Goal: Task Accomplishment & Management: Complete application form

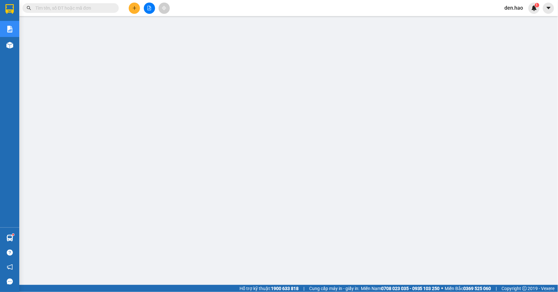
click at [133, 10] on icon "plus" at bounding box center [134, 8] width 4 height 4
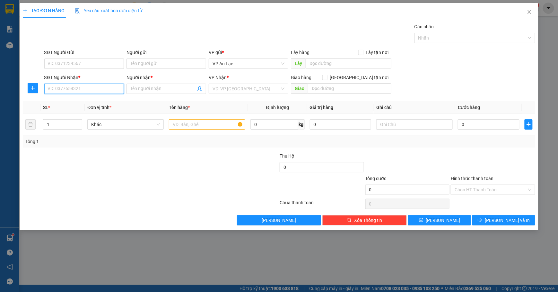
click at [96, 87] on input "SĐT Người Nhận *" at bounding box center [84, 88] width 80 height 10
drag, startPoint x: 108, startPoint y: 103, endPoint x: 110, endPoint y: 107, distance: 4.5
click at [109, 102] on div "0102030405 - út hủ tiếu" at bounding box center [84, 102] width 72 height 7
type input "0102030405"
type input "út hủ tiếu"
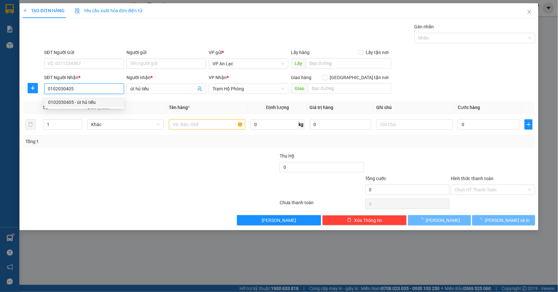
type input "250.000"
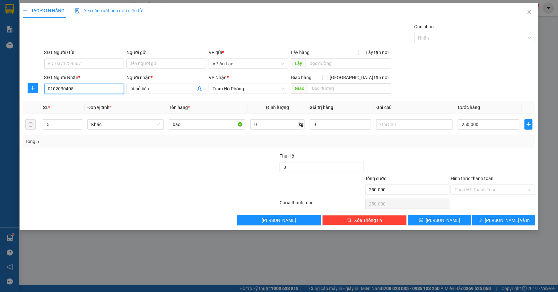
type input "0102030405"
click at [523, 217] on button "[PERSON_NAME] và In" at bounding box center [503, 220] width 63 height 10
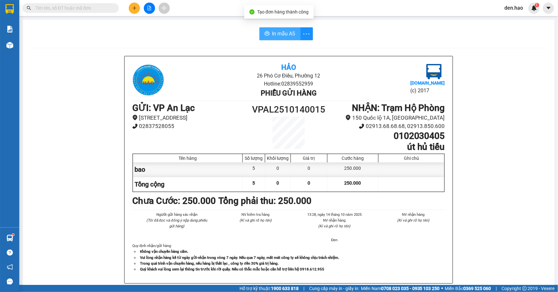
click at [271, 38] on button "In mẫu A5" at bounding box center [279, 33] width 41 height 13
click at [133, 8] on icon "plus" at bounding box center [134, 8] width 4 height 4
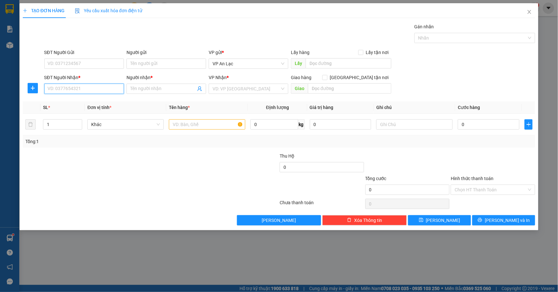
click at [76, 91] on input "SĐT Người Nhận *" at bounding box center [84, 88] width 80 height 10
click at [531, 17] on span "Close" at bounding box center [529, 12] width 18 height 18
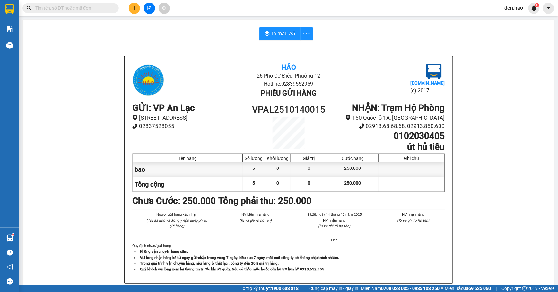
click at [94, 8] on input "text" at bounding box center [73, 7] width 76 height 7
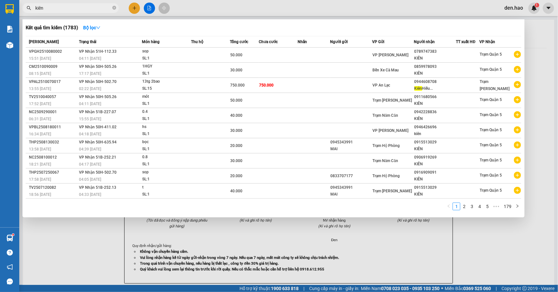
type input "kiên h"
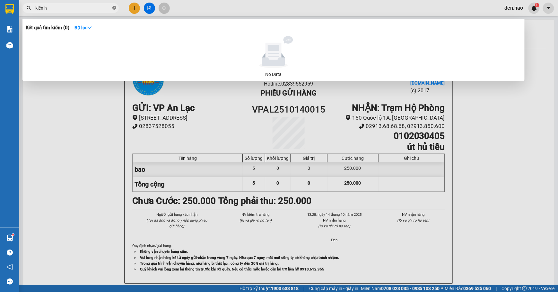
click at [113, 6] on icon "close-circle" at bounding box center [114, 8] width 4 height 4
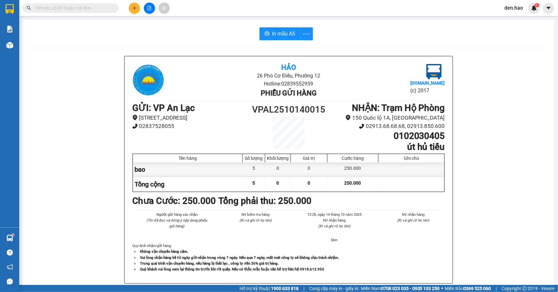
click at [94, 2] on div "Kết quả tìm kiếm ( 0 ) Bộ lọc No Data den.hao 1" at bounding box center [279, 8] width 558 height 16
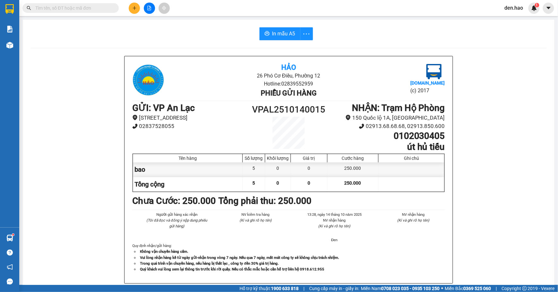
click at [94, 2] on div "Kết quả tìm kiếm ( 0 ) Bộ lọc No Data den.hao 1" at bounding box center [279, 8] width 558 height 16
click at [92, 0] on div "Kết quả tìm kiếm ( 0 ) Bộ lọc No Data den.hao 1" at bounding box center [279, 8] width 558 height 16
click at [136, 11] on button at bounding box center [134, 8] width 11 height 11
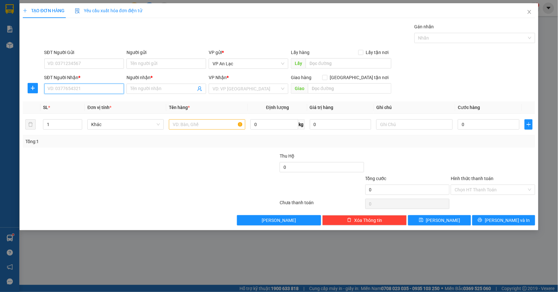
click at [98, 88] on input "SĐT Người Nhận *" at bounding box center [84, 88] width 80 height 10
click at [170, 85] on input "Người nhận *" at bounding box center [163, 88] width 66 height 7
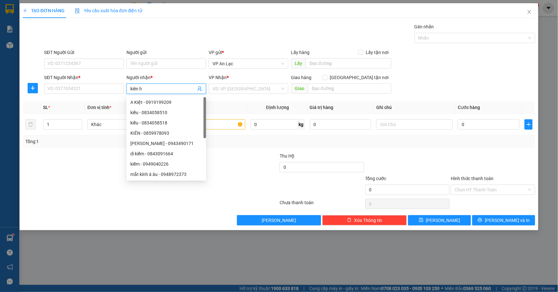
type input "kiên hi"
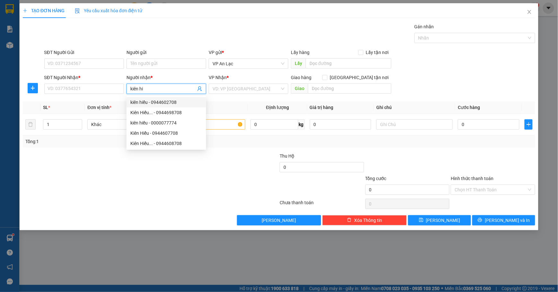
click at [194, 99] on div "kiên hiếu - 0944602708" at bounding box center [166, 102] width 72 height 7
type input "0944602708"
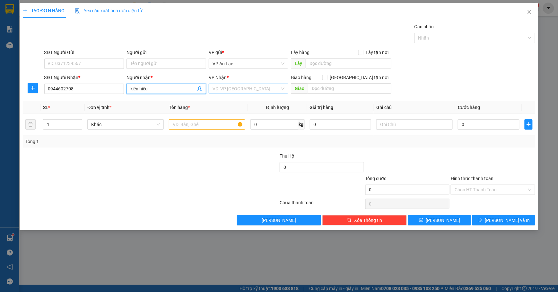
type input "kiên hiếu"
click at [234, 89] on input "search" at bounding box center [246, 89] width 67 height 10
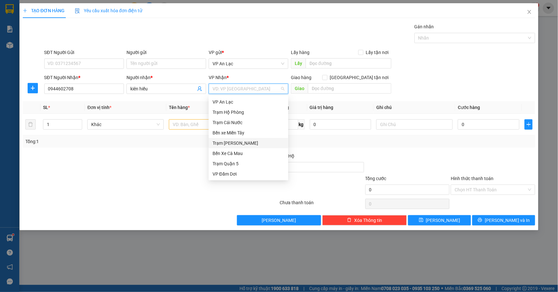
click at [244, 143] on div "Trạm [PERSON_NAME]" at bounding box center [249, 142] width 72 height 7
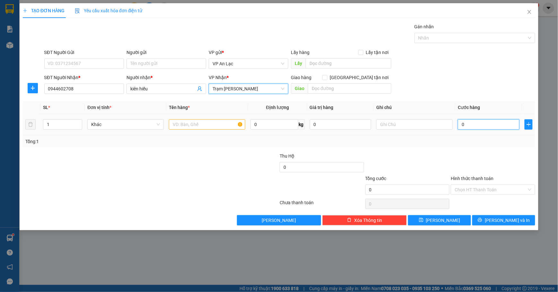
click at [481, 129] on input "0" at bounding box center [489, 124] width 62 height 10
click at [493, 125] on input "0" at bounding box center [489, 124] width 62 height 10
click at [490, 126] on input "0" at bounding box center [489, 124] width 62 height 10
click at [504, 126] on input "0" at bounding box center [489, 124] width 62 height 10
type input "03"
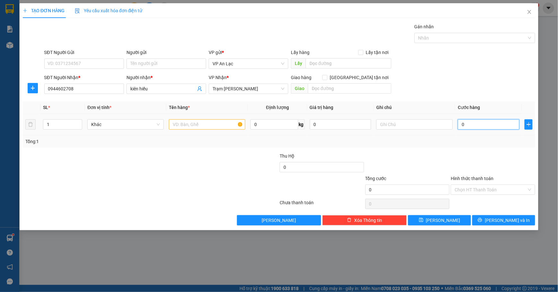
type input "3"
type input "035"
type input "35"
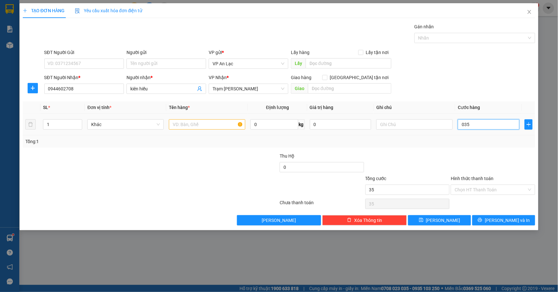
type input "0.350"
type input "350"
type input "350.000"
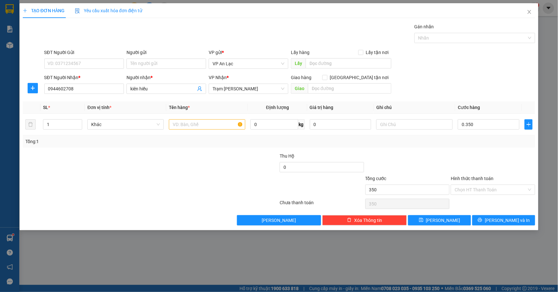
type input "350.000"
click at [488, 75] on div "SĐT Người Nhận * 0944602708 Người nhận * kiên hiếu VP Nhận * Trạm Tắc Vân Giao …" at bounding box center [290, 85] width 494 height 22
click at [66, 123] on input "1" at bounding box center [62, 124] width 39 height 10
type input "14"
click at [189, 124] on input "text" at bounding box center [207, 124] width 76 height 10
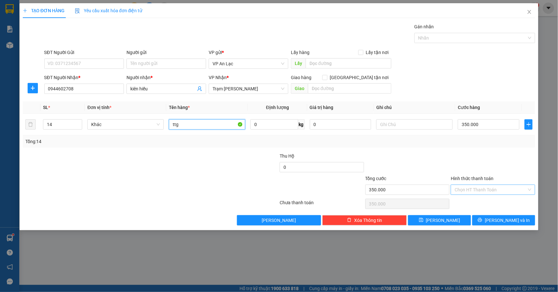
type input "ttg"
click at [518, 187] on input "Hình thức thanh toán" at bounding box center [491, 190] width 72 height 10
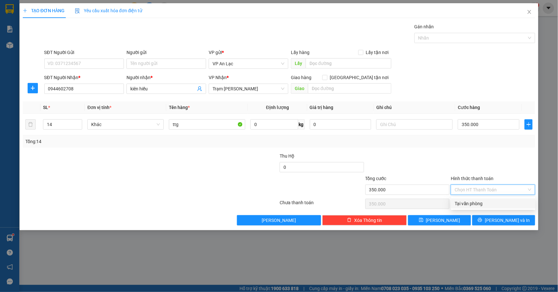
click at [514, 204] on div "Tại văn phòng" at bounding box center [493, 203] width 77 height 7
type input "0"
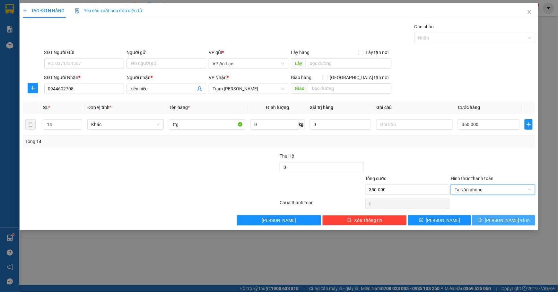
click at [493, 225] on button "[PERSON_NAME] và In" at bounding box center [503, 220] width 63 height 10
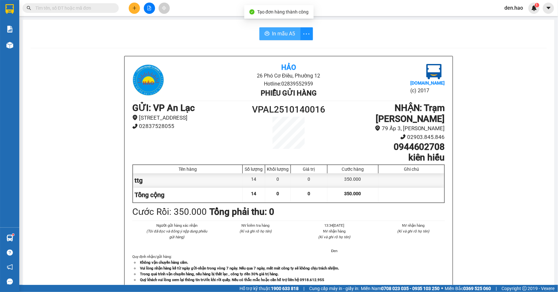
click at [270, 39] on button "In mẫu A5" at bounding box center [279, 33] width 41 height 13
click at [274, 31] on span "In mẫu A5" at bounding box center [283, 34] width 23 height 8
click at [131, 3] on button at bounding box center [134, 8] width 11 height 11
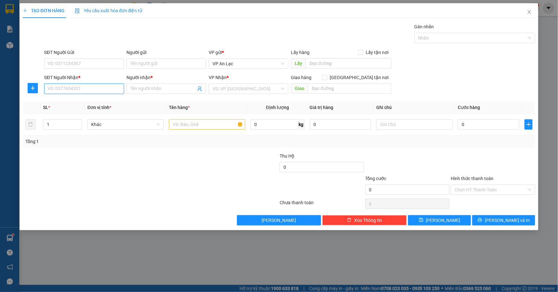
click at [84, 89] on input "SĐT Người Nhận *" at bounding box center [84, 88] width 80 height 10
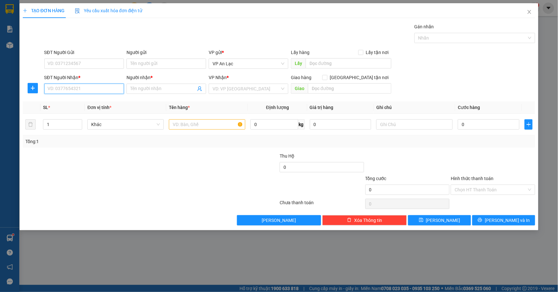
click at [84, 89] on input "SĐT Người Nhận *" at bounding box center [84, 88] width 80 height 10
type input "0919464506"
click at [149, 87] on input "Người nhận *" at bounding box center [163, 88] width 66 height 7
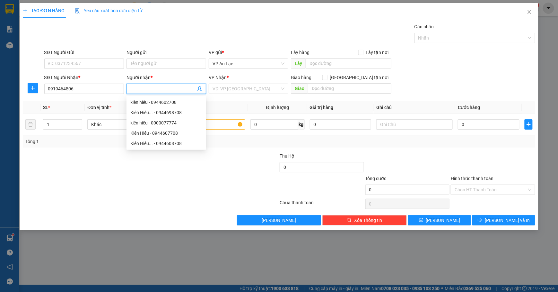
click at [165, 90] on input "Người nhận *" at bounding box center [163, 88] width 66 height 7
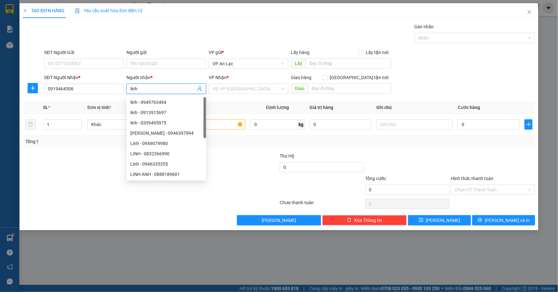
type input "linh"
click at [246, 82] on div "VP Nhận *" at bounding box center [249, 79] width 80 height 10
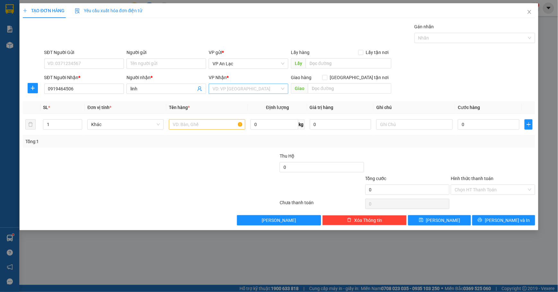
click at [245, 93] on input "search" at bounding box center [246, 89] width 67 height 10
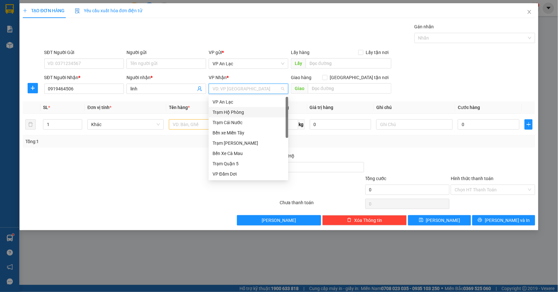
drag, startPoint x: 242, startPoint y: 111, endPoint x: 251, endPoint y: 105, distance: 11.1
click at [242, 110] on div "Trạm Hộ Phòng" at bounding box center [249, 112] width 72 height 7
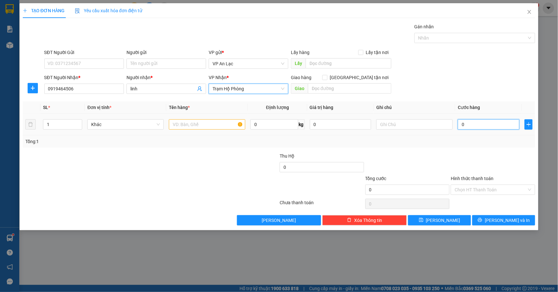
click at [507, 124] on input "0" at bounding box center [489, 124] width 62 height 10
type input "3"
type input "30"
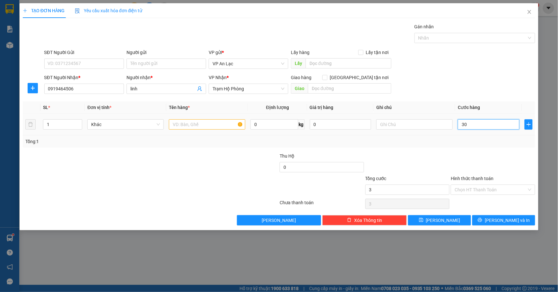
type input "30"
type input "30.000"
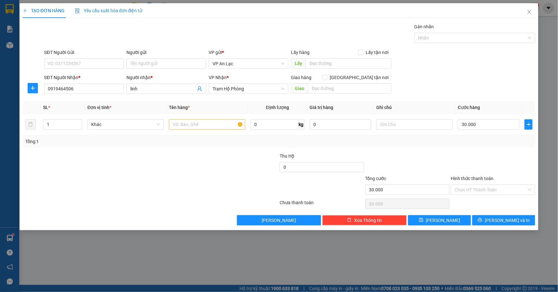
drag, startPoint x: 484, startPoint y: 78, endPoint x: 431, endPoint y: 114, distance: 64.3
click at [483, 79] on div "SĐT Người Nhận * 0919464506 Người nhận * linh VP Nhận * Trạm Hộ Phòng Giao hàng…" at bounding box center [290, 85] width 494 height 22
click at [199, 118] on td at bounding box center [207, 125] width 82 height 22
click at [194, 129] on input "text" at bounding box center [207, 124] width 76 height 10
type input "g8"
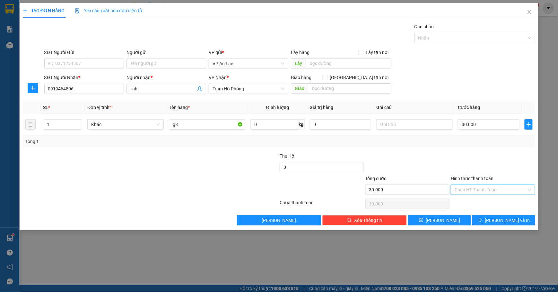
click at [504, 191] on input "Hình thức thanh toán" at bounding box center [491, 190] width 72 height 10
click at [508, 205] on div "Tại văn phòng" at bounding box center [493, 203] width 77 height 7
click at [516, 222] on span "[PERSON_NAME] và In" at bounding box center [507, 219] width 45 height 7
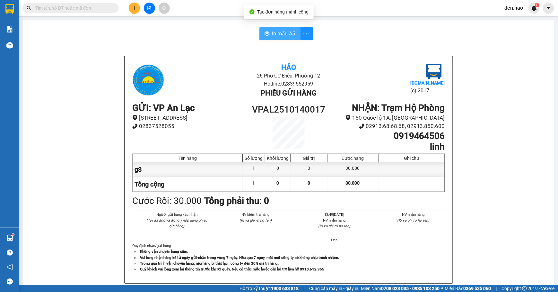
click at [266, 31] on button "In mẫu A5" at bounding box center [279, 33] width 41 height 13
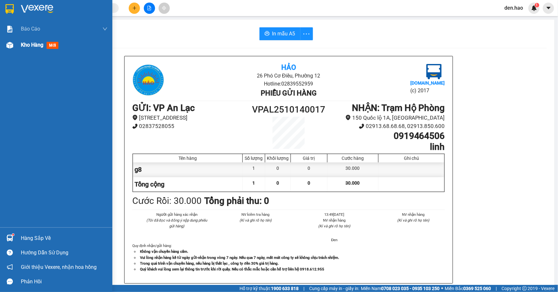
click at [8, 43] on img at bounding box center [9, 45] width 7 height 7
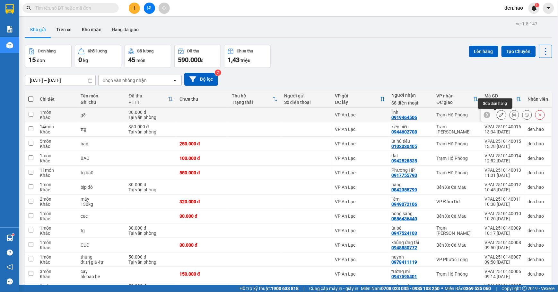
click at [499, 116] on icon at bounding box center [501, 114] width 4 height 4
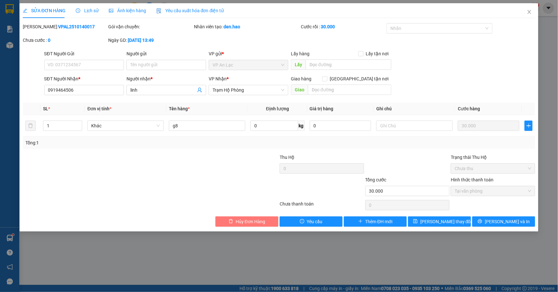
click at [249, 223] on span "Hủy Đơn Hàng" at bounding box center [251, 221] width 30 height 7
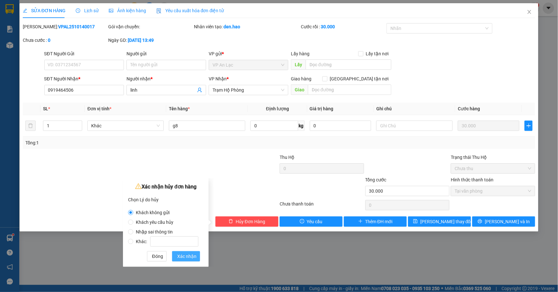
click at [179, 253] on span "Xác nhận" at bounding box center [186, 255] width 19 height 7
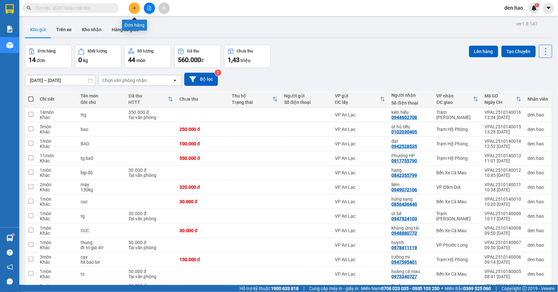
click at [134, 7] on icon "plus" at bounding box center [134, 8] width 4 height 4
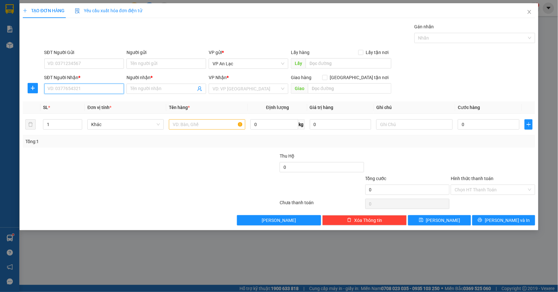
click at [95, 86] on input "SĐT Người Nhận *" at bounding box center [84, 88] width 80 height 10
type input "0919464506"
click at [165, 89] on input "Người nhận *" at bounding box center [163, 88] width 66 height 7
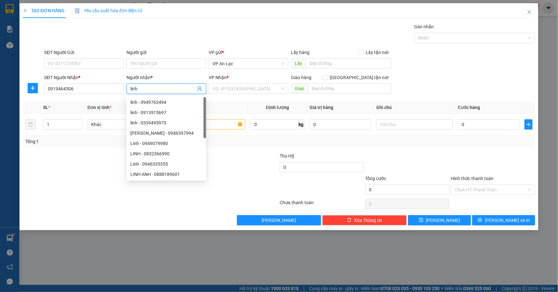
type input "linh"
click at [223, 83] on div "VP Nhận *" at bounding box center [249, 79] width 80 height 10
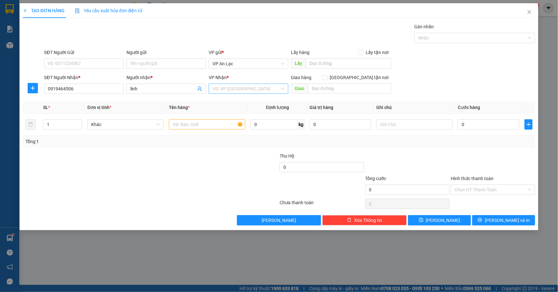
click at [233, 86] on input "search" at bounding box center [246, 89] width 67 height 10
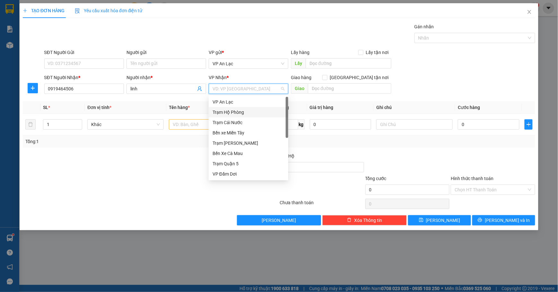
click at [239, 109] on div "Trạm Hộ Phòng" at bounding box center [249, 112] width 72 height 7
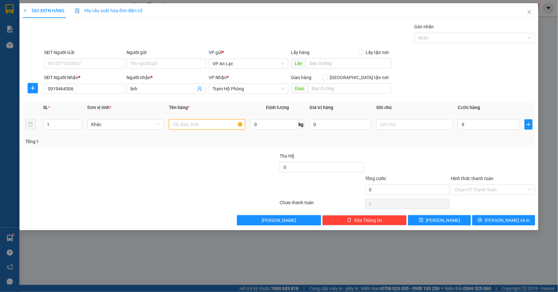
click at [193, 122] on input "text" at bounding box center [207, 124] width 76 height 10
type input "bip g8"
click at [483, 193] on input "Hình thức thanh toán" at bounding box center [491, 190] width 72 height 10
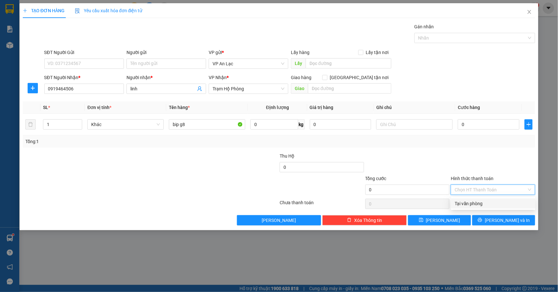
click at [494, 204] on div "Tại văn phòng" at bounding box center [493, 203] width 77 height 7
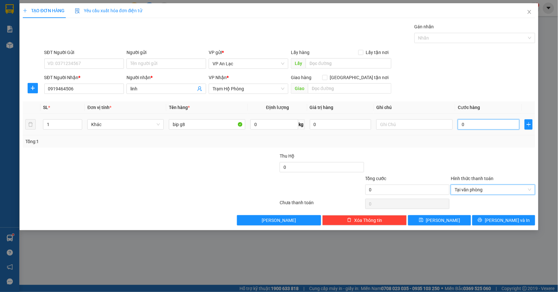
click at [485, 127] on input "0" at bounding box center [489, 124] width 62 height 10
type input "5"
type input "50"
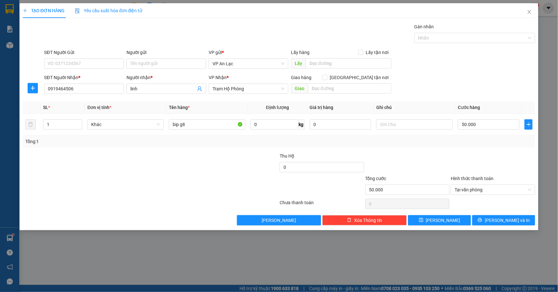
click at [472, 75] on div "SĐT Người Nhận * 0919464506 Người nhận * linh VP Nhận * Trạm Hộ Phòng Giao hàng…" at bounding box center [290, 85] width 494 height 22
click at [78, 122] on icon "up" at bounding box center [79, 123] width 2 height 2
click at [505, 219] on span "[PERSON_NAME] và In" at bounding box center [507, 219] width 45 height 7
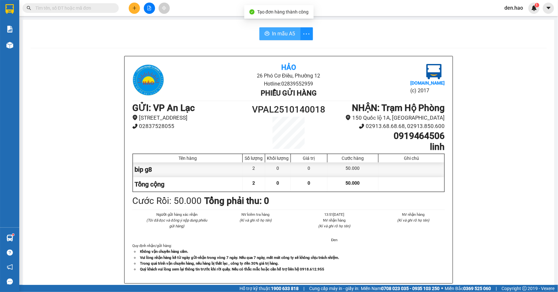
drag, startPoint x: 270, startPoint y: 34, endPoint x: 310, endPoint y: 53, distance: 43.7
click at [279, 31] on span "In mẫu A5" at bounding box center [283, 34] width 23 height 8
drag, startPoint x: 381, startPoint y: 31, endPoint x: 360, endPoint y: 45, distance: 25.1
click at [378, 34] on div "In mẫu A5" at bounding box center [289, 33] width 516 height 13
click at [135, 7] on icon "plus" at bounding box center [134, 8] width 4 height 4
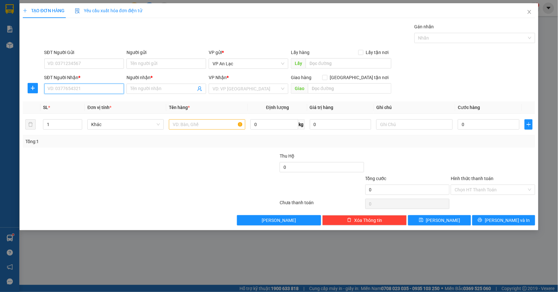
click at [71, 87] on input "SĐT Người Nhận *" at bounding box center [84, 88] width 80 height 10
click at [69, 88] on input "SĐT Người Nhận *" at bounding box center [84, 88] width 80 height 10
click at [68, 89] on input "SĐT Người Nhận *" at bounding box center [84, 88] width 80 height 10
type input "9"
click at [98, 114] on div "0918673763 - lợi" at bounding box center [84, 112] width 72 height 7
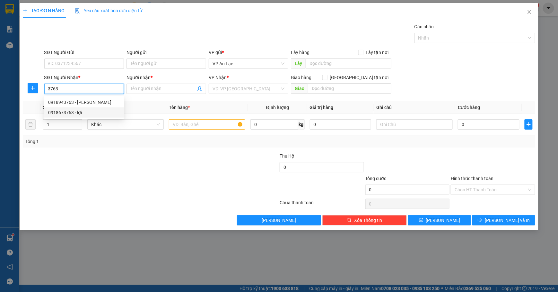
type input "0918673763"
type input "lợi"
type input "40.000"
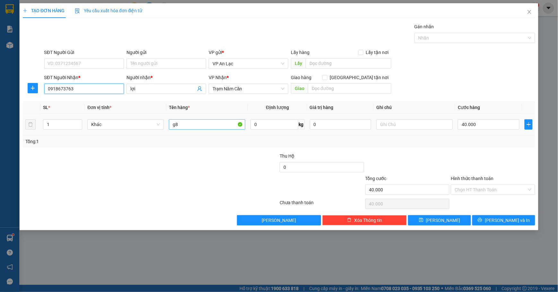
type input "0918673763"
click at [210, 125] on input "g8" at bounding box center [207, 124] width 76 height 10
type input "g"
type input "tg"
click at [492, 121] on input "40.000" at bounding box center [489, 124] width 62 height 10
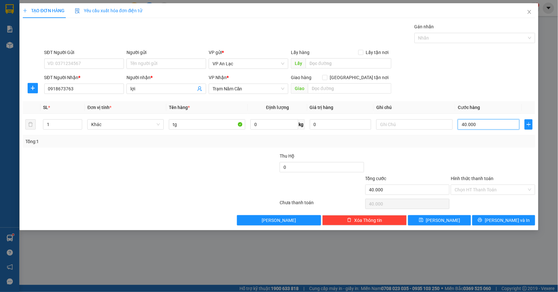
type input "0"
type input "03"
type input "3"
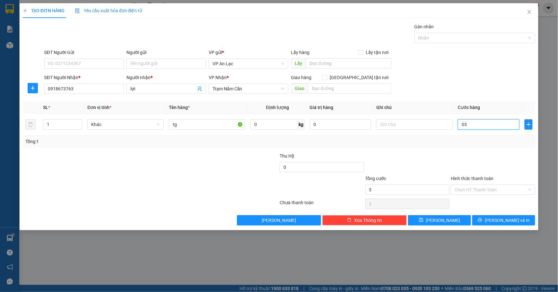
type input "30"
type input "030"
type input "30.000"
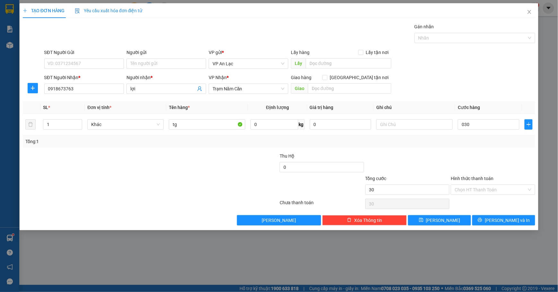
type input "30.000"
click at [465, 64] on div "SĐT Người Gửi VD: 0371234567 Người gửi Tên người gửi VP gửi * VP [PERSON_NAME] …" at bounding box center [290, 60] width 494 height 22
click at [487, 224] on button "[PERSON_NAME] và In" at bounding box center [503, 220] width 63 height 10
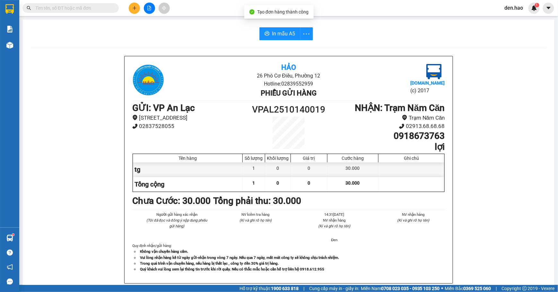
click at [287, 40] on div "In mẫu A5 Hảo 26 Phó Cơ Điều, Phường 12 Hotline: 02839552959 Phiếu gửi hàng [DO…" at bounding box center [289, 268] width 532 height 496
click at [290, 36] on span "In mẫu A5" at bounding box center [283, 34] width 23 height 8
drag, startPoint x: 281, startPoint y: 41, endPoint x: 285, endPoint y: 50, distance: 10.1
click at [281, 41] on div "In mẫu A5 Hảo 26 Phó Cơ Điều, Phường 12 Hotline: 02839552959 Phiếu gửi hàng [DO…" at bounding box center [289, 268] width 532 height 496
click at [278, 34] on span "In mẫu A5" at bounding box center [283, 34] width 23 height 8
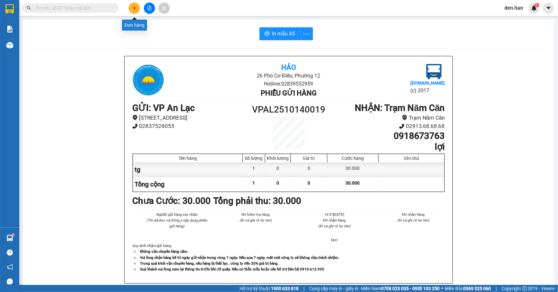
click at [130, 11] on button at bounding box center [134, 8] width 11 height 11
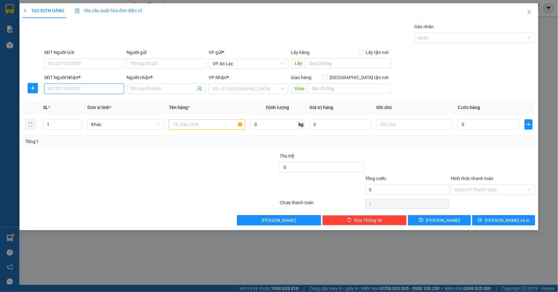
click at [72, 91] on input "SĐT Người Nhận *" at bounding box center [84, 88] width 80 height 10
click at [80, 104] on div "0816777880 - rằn" at bounding box center [84, 102] width 72 height 7
type input "0816777880"
type input "rằn"
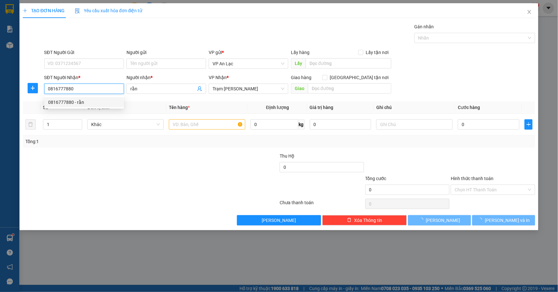
type input "40.000"
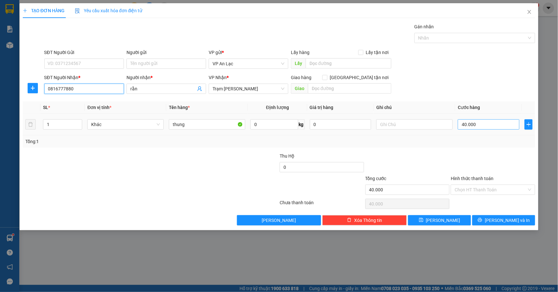
type input "0816777880"
click at [492, 127] on input "40.000" at bounding box center [489, 124] width 62 height 10
type input "0"
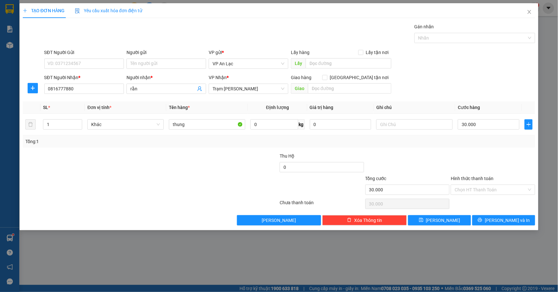
drag, startPoint x: 466, startPoint y: 80, endPoint x: 468, endPoint y: 84, distance: 4.2
click at [467, 83] on div "SĐT Người Nhận * 0816777880 Người nhận * rằn VP Nhận * Trạm Tắc Vân Giao hàng G…" at bounding box center [290, 85] width 494 height 22
click at [510, 217] on button "[PERSON_NAME] và In" at bounding box center [503, 220] width 63 height 10
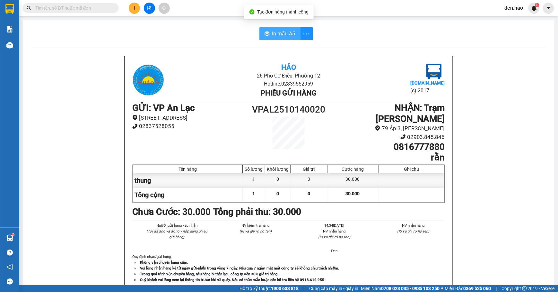
click at [272, 34] on span "In mẫu A5" at bounding box center [283, 34] width 23 height 8
drag, startPoint x: 444, startPoint y: 262, endPoint x: 450, endPoint y: 270, distance: 9.4
click at [447, 266] on div "Hảo 26 Phó Cơ Điều, Phường 12 Hotline: 02839552959 Phiếu gửi hàng [DOMAIN_NAME]…" at bounding box center [289, 175] width 328 height 238
click at [144, 132] on div "GỬI : VP An Lạc [STREET_ADDRESS] 02837528055 VPAL2510140020 NHẬN : Trạm Tắc [ST…" at bounding box center [288, 132] width 313 height 60
click at [135, 8] on icon "plus" at bounding box center [135, 8] width 4 height 0
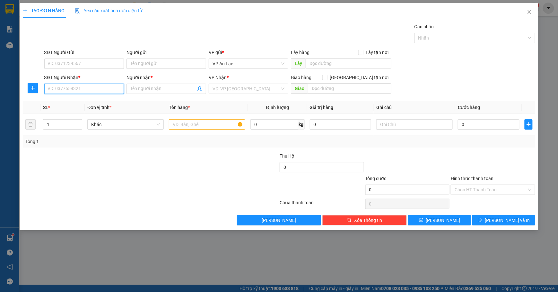
click at [66, 94] on input "SĐT Người Nhận *" at bounding box center [84, 88] width 80 height 10
click at [141, 83] on div "Người nhận *" at bounding box center [167, 79] width 80 height 10
click at [145, 87] on input "Người nhận *" at bounding box center [163, 88] width 66 height 7
type input "sang bl"
drag, startPoint x: 56, startPoint y: 89, endPoint x: 60, endPoint y: 89, distance: 3.9
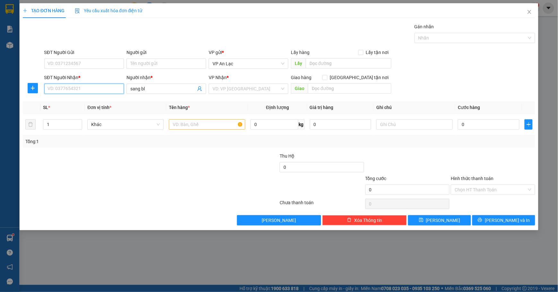
click at [57, 89] on input "SĐT Người Nhận *" at bounding box center [84, 88] width 80 height 10
type input "0"
click at [152, 89] on input "sang bl" at bounding box center [163, 88] width 66 height 7
click at [108, 92] on input "SĐT Người Nhận *" at bounding box center [84, 88] width 80 height 10
type input "0000000000"
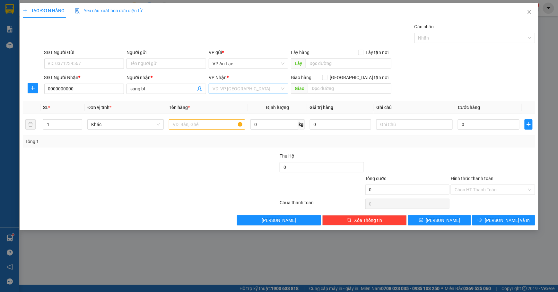
drag, startPoint x: 227, startPoint y: 81, endPoint x: 229, endPoint y: 86, distance: 5.5
click at [229, 85] on div "VP Nhận * VD: VP [GEOGRAPHIC_DATA]" at bounding box center [249, 85] width 80 height 22
click at [231, 90] on input "search" at bounding box center [246, 89] width 67 height 10
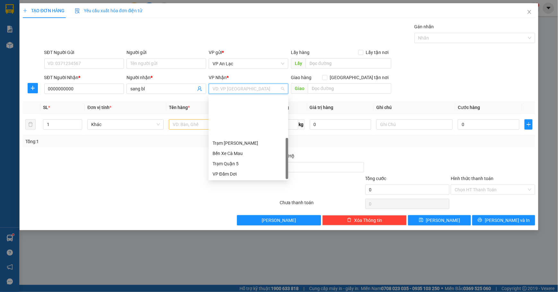
click at [231, 201] on div "VP [PERSON_NAME]" at bounding box center [249, 204] width 72 height 7
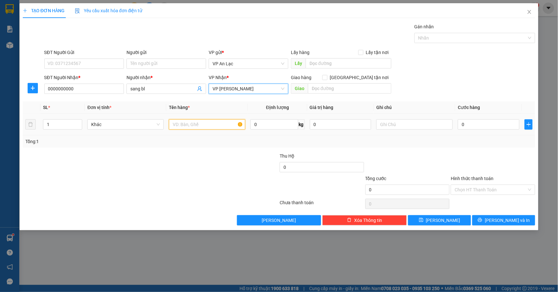
click at [188, 127] on input "text" at bounding box center [207, 124] width 76 height 10
type input "cay"
click at [487, 118] on div "0" at bounding box center [489, 124] width 62 height 13
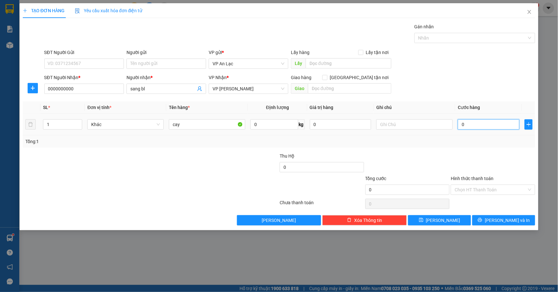
click at [494, 129] on input "0" at bounding box center [489, 124] width 62 height 10
type input "2"
type input "20"
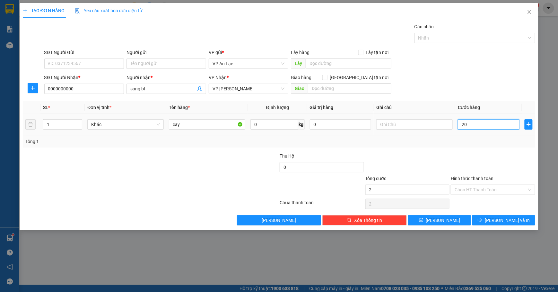
type input "20"
type input "200"
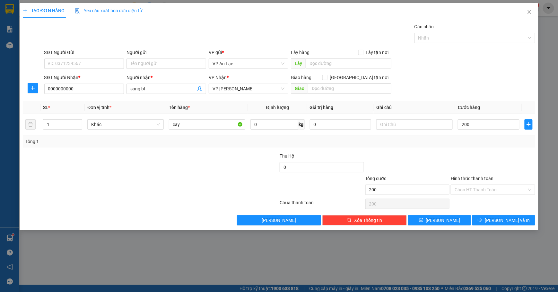
type input "200.000"
click at [459, 82] on div "SĐT Người Nhận * 0000000000 Người nhận * sang bl VP Nhận * VP Bạc Liêu Giao hàn…" at bounding box center [290, 85] width 494 height 22
click at [76, 125] on span "Decrease Value" at bounding box center [78, 126] width 7 height 6
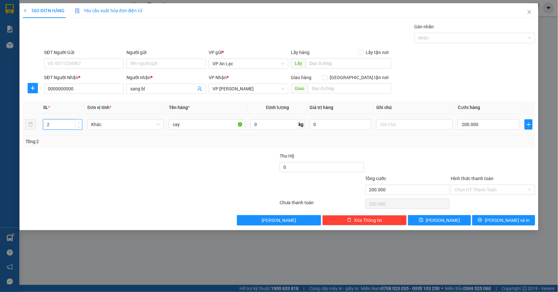
click at [80, 121] on span "up" at bounding box center [79, 123] width 4 height 4
type input "4"
click at [80, 121] on span "up" at bounding box center [79, 123] width 4 height 4
click at [500, 220] on span "[PERSON_NAME] và In" at bounding box center [507, 219] width 45 height 7
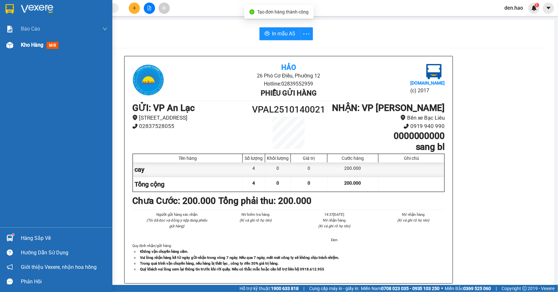
click at [13, 43] on div at bounding box center [9, 44] width 11 height 11
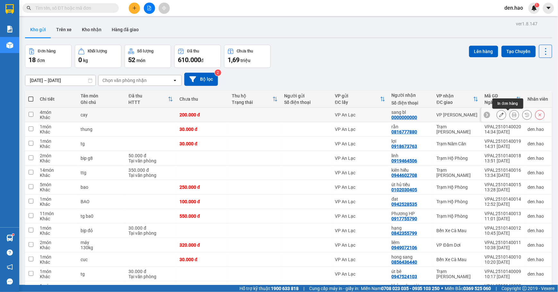
click at [510, 116] on button at bounding box center [514, 114] width 9 height 11
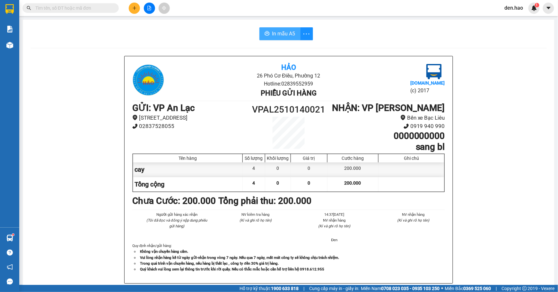
click at [267, 31] on button "In mẫu A5" at bounding box center [279, 33] width 41 height 13
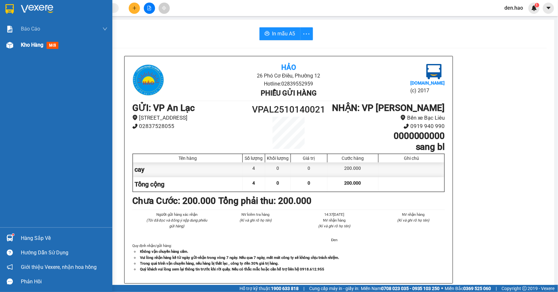
click at [8, 38] on div "Kho hàng mới" at bounding box center [56, 45] width 112 height 16
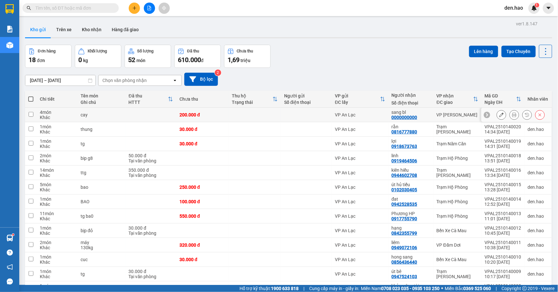
click at [499, 115] on icon at bounding box center [501, 114] width 4 height 4
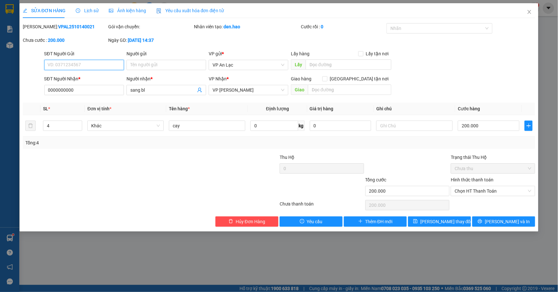
drag, startPoint x: 496, startPoint y: 192, endPoint x: 497, endPoint y: 205, distance: 12.9
click at [497, 194] on span "Chọn HT Thanh Toán" at bounding box center [493, 191] width 77 height 10
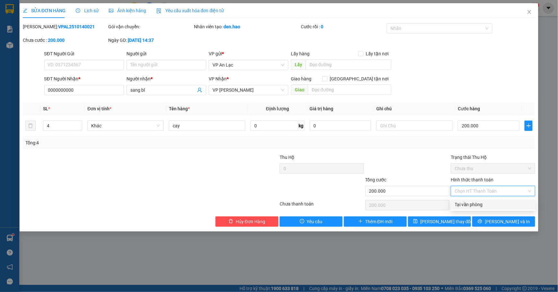
drag, startPoint x: 497, startPoint y: 205, endPoint x: 477, endPoint y: 217, distance: 23.7
click at [496, 205] on div "Tại văn phòng" at bounding box center [493, 204] width 77 height 7
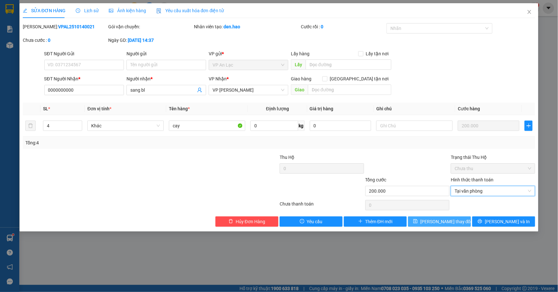
click at [449, 222] on span "[PERSON_NAME] thay đổi" at bounding box center [445, 221] width 51 height 7
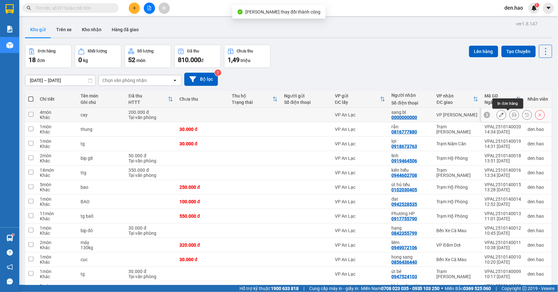
click at [510, 112] on button at bounding box center [514, 114] width 9 height 11
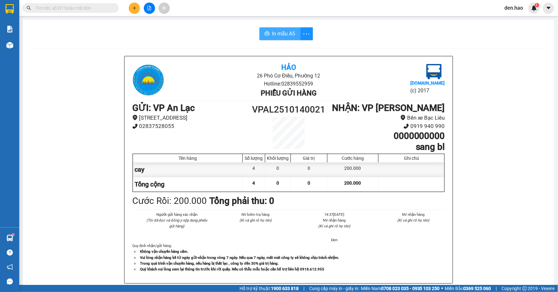
click at [279, 37] on span "In mẫu A5" at bounding box center [283, 34] width 23 height 8
click at [132, 12] on button at bounding box center [134, 8] width 11 height 11
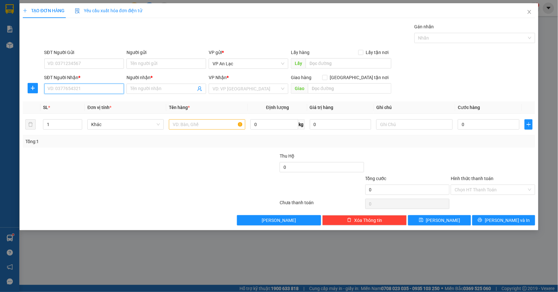
click at [54, 88] on input "SĐT Người Nhận *" at bounding box center [84, 88] width 80 height 10
click at [69, 99] on div "0964442910 - van sum" at bounding box center [84, 102] width 72 height 7
type input "0964442910"
type input "van sum"
type input "250.000"
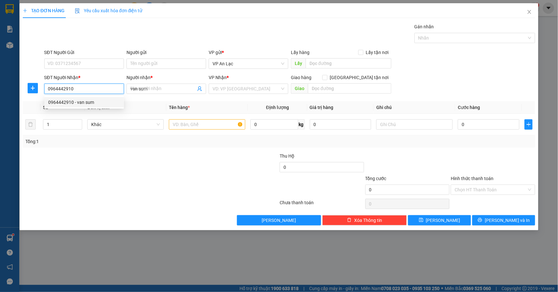
type input "250.000"
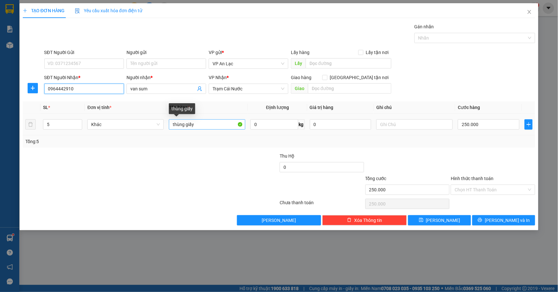
type input "0964442910"
click at [206, 126] on input "thùng giấy" at bounding box center [207, 124] width 76 height 10
type input "thùng g"
click at [79, 128] on span "down" at bounding box center [79, 127] width 4 height 4
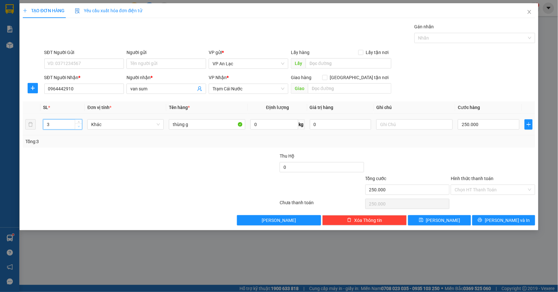
type input "2"
click at [79, 128] on span "down" at bounding box center [79, 127] width 4 height 4
click at [496, 128] on input "250.000" at bounding box center [489, 124] width 62 height 10
type input "0"
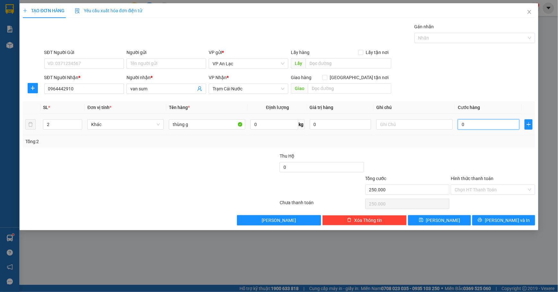
type input "0"
type input "01"
type input "1"
type input "010"
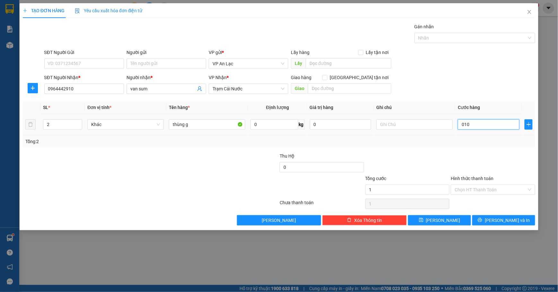
type input "10"
type input "0.100"
type input "100"
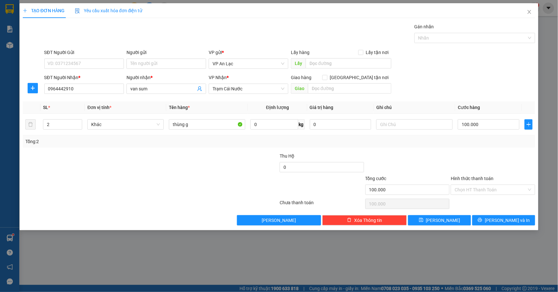
click at [463, 72] on form "SĐT Người Gửi VD: 0371234567 Người gửi Tên người gửi VP gửi * VP [PERSON_NAME] …" at bounding box center [279, 73] width 512 height 48
click at [497, 222] on button "[PERSON_NAME] và In" at bounding box center [503, 220] width 63 height 10
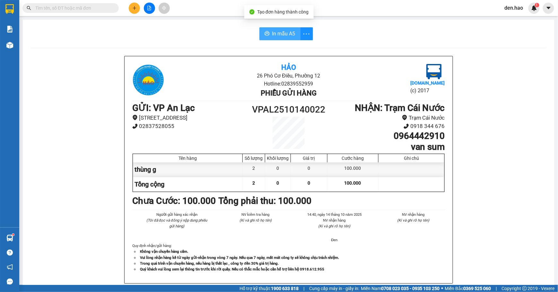
click at [277, 37] on span "In mẫu A5" at bounding box center [283, 34] width 23 height 8
click at [272, 31] on span "In mẫu A5" at bounding box center [283, 34] width 23 height 8
click at [135, 5] on button at bounding box center [134, 8] width 11 height 11
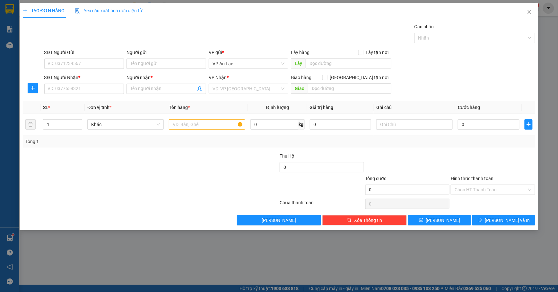
click at [78, 83] on div "SĐT Người Nhận *" at bounding box center [84, 79] width 80 height 10
click at [83, 93] on input "SĐT Người Nhận *" at bounding box center [84, 88] width 80 height 10
type input "0"
type input "000000000000"
click at [148, 83] on div "Người nhận *" at bounding box center [167, 79] width 80 height 10
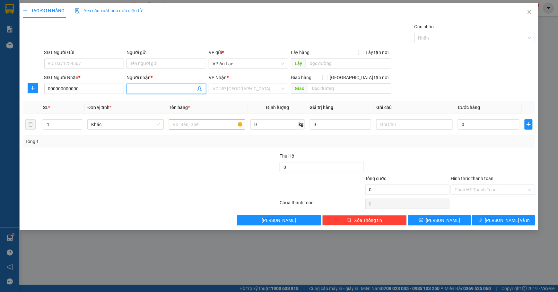
click at [148, 85] on input "Người nhận *" at bounding box center [163, 88] width 66 height 7
type input "khô gà"
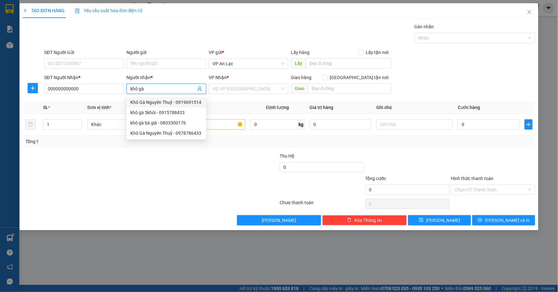
click at [187, 100] on div "Khô Gà Nguyên Thuỷ - 0919691514" at bounding box center [166, 102] width 72 height 7
type input "0919691514"
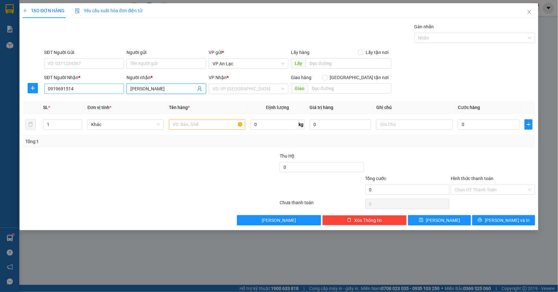
type input "[PERSON_NAME]"
click at [102, 85] on input "0919691514" at bounding box center [84, 88] width 80 height 10
click at [480, 126] on input "0" at bounding box center [489, 124] width 62 height 10
click at [261, 92] on input "search" at bounding box center [246, 89] width 67 height 10
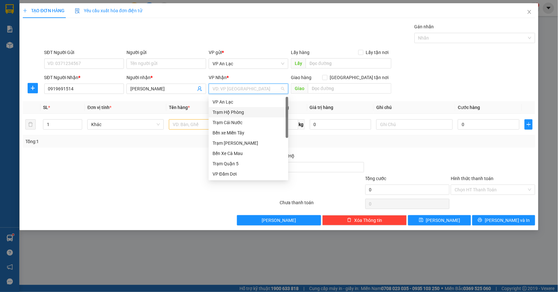
click at [235, 110] on div "Trạm Hộ Phòng" at bounding box center [249, 112] width 72 height 7
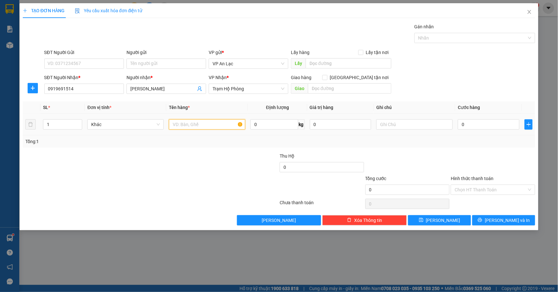
click at [188, 127] on input "text" at bounding box center [207, 124] width 76 height 10
type input "tg"
click at [483, 120] on input "0" at bounding box center [489, 124] width 62 height 10
type input "3"
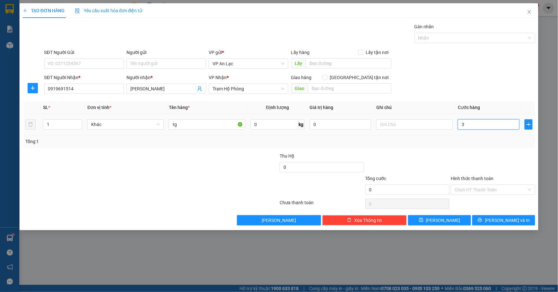
type input "3"
type input "30"
type input "300"
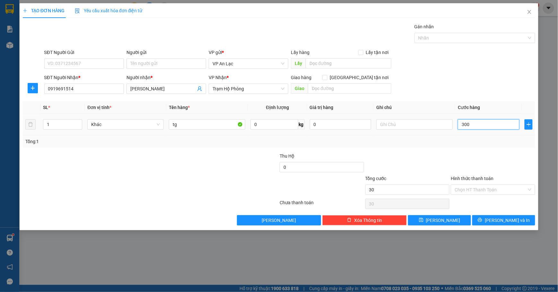
type input "300"
click at [467, 101] on div "Transit Pickup Surcharge Ids Transit Deliver Surcharge Ids Transit Deliver Surc…" at bounding box center [279, 124] width 512 height 202
type input "300.000"
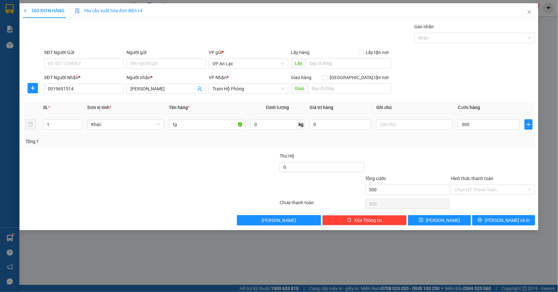
type input "300.000"
click at [79, 122] on icon "up" at bounding box center [79, 123] width 2 height 2
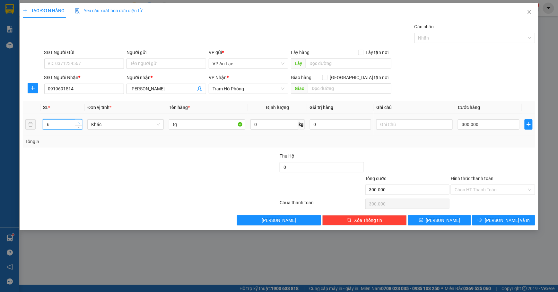
click at [79, 122] on icon "up" at bounding box center [79, 123] width 2 height 2
drag, startPoint x: 79, startPoint y: 126, endPoint x: 231, endPoint y: 160, distance: 155.8
click at [80, 127] on icon "down" at bounding box center [79, 127] width 2 height 2
click at [490, 216] on button "[PERSON_NAME] và In" at bounding box center [503, 220] width 63 height 10
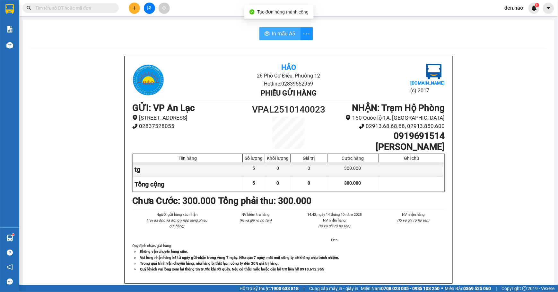
click at [272, 34] on span "In mẫu A5" at bounding box center [283, 34] width 23 height 8
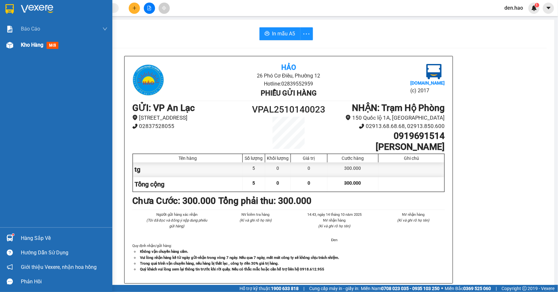
click at [8, 46] on img at bounding box center [9, 45] width 7 height 7
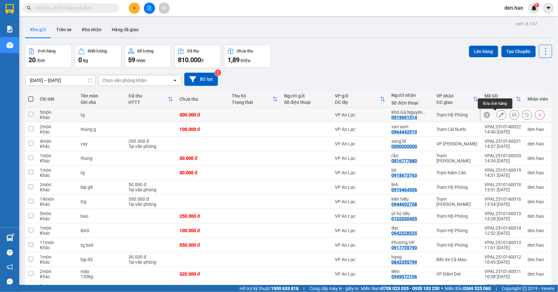
click at [499, 114] on icon at bounding box center [501, 114] width 4 height 4
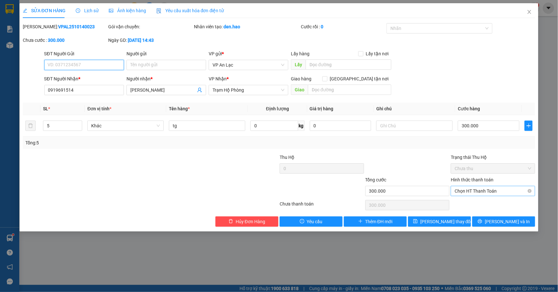
click at [507, 192] on span "Chọn HT Thanh Toán" at bounding box center [493, 191] width 77 height 10
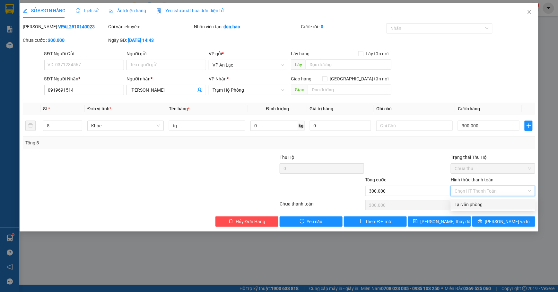
click at [493, 208] on div "Tại văn phòng" at bounding box center [493, 204] width 84 height 10
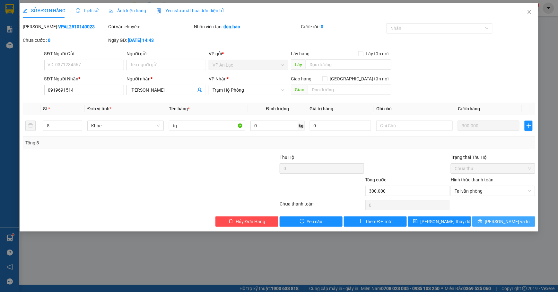
click at [504, 223] on span "[PERSON_NAME] và In" at bounding box center [507, 221] width 45 height 7
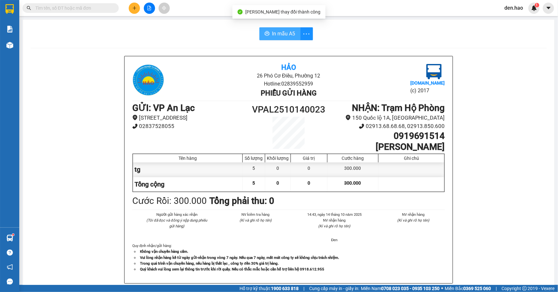
click at [266, 30] on button "In mẫu A5" at bounding box center [279, 33] width 41 height 13
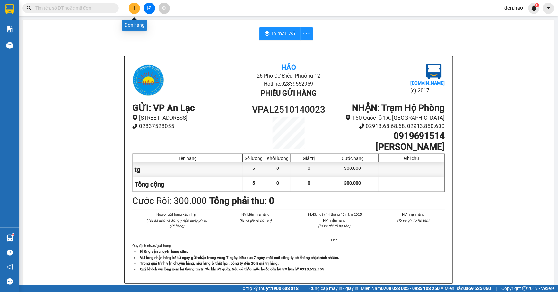
click at [135, 4] on button at bounding box center [134, 8] width 11 height 11
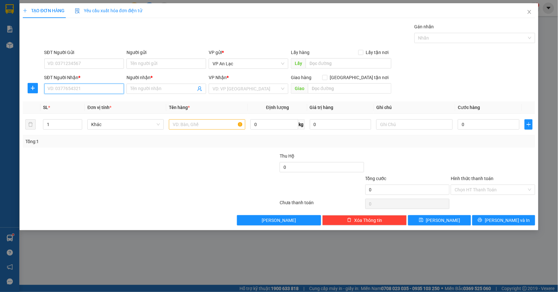
click at [101, 93] on input "SĐT Người Nhận *" at bounding box center [84, 88] width 80 height 10
type input "0837101270"
click at [97, 103] on div "0837101270 - quốc đạt" at bounding box center [84, 102] width 72 height 7
type input "quốc đạt"
type input "40.000"
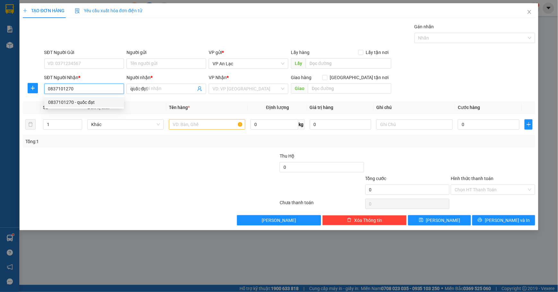
type input "40.000"
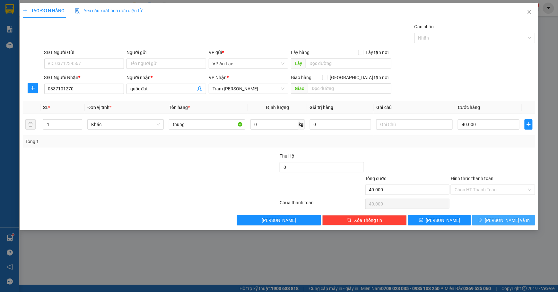
click at [514, 220] on span "[PERSON_NAME] và In" at bounding box center [507, 219] width 45 height 7
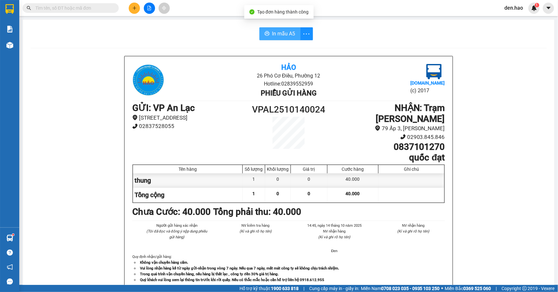
click at [265, 33] on icon "printer" at bounding box center [267, 33] width 5 height 4
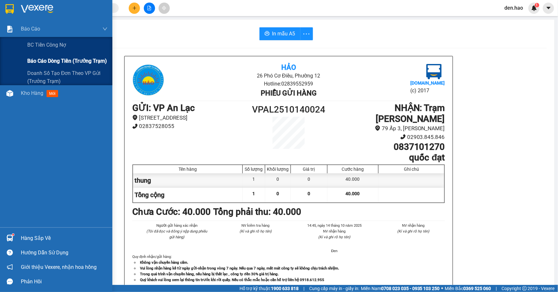
click at [41, 62] on span "Báo cáo dòng tiền (trưởng trạm)" at bounding box center [67, 61] width 80 height 8
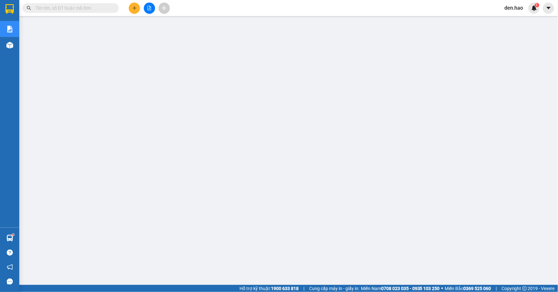
click at [74, 8] on input "text" at bounding box center [73, 7] width 76 height 7
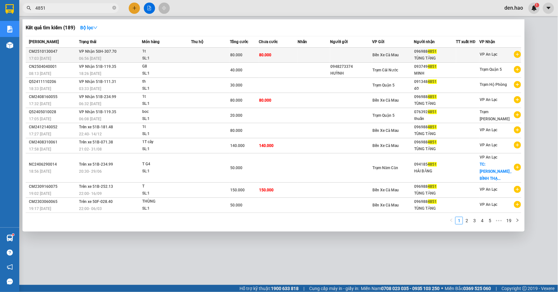
type input "4851"
click at [194, 51] on td at bounding box center [210, 55] width 39 height 15
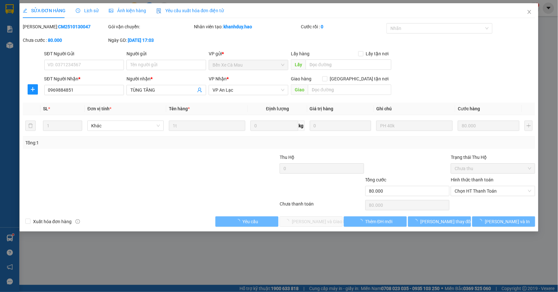
type input "0969884851"
type input "TÙNG TĂNG"
type input "80.000"
drag, startPoint x: 137, startPoint y: 8, endPoint x: 135, endPoint y: 10, distance: 3.4
click at [136, 8] on span "Ảnh kiện hàng" at bounding box center [127, 10] width 37 height 5
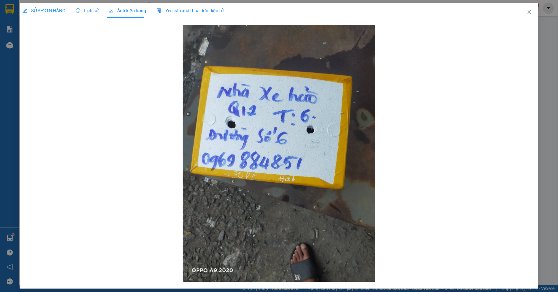
click at [60, 10] on span "SỬA ĐƠN HÀNG" at bounding box center [44, 10] width 43 height 5
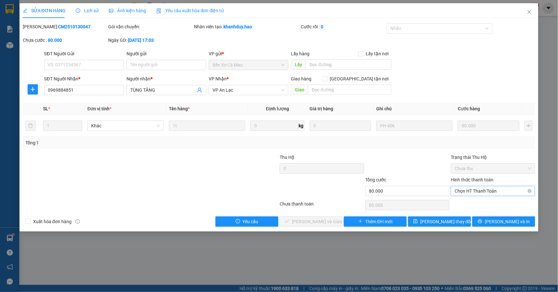
click at [490, 192] on span "Chọn HT Thanh Toán" at bounding box center [493, 191] width 77 height 10
drag, startPoint x: 485, startPoint y: 203, endPoint x: 485, endPoint y: 208, distance: 5.2
click at [485, 207] on div "Tại văn phòng" at bounding box center [493, 204] width 77 height 7
type input "0"
click at [295, 220] on button "[PERSON_NAME] và Giao hàng" at bounding box center [311, 221] width 63 height 10
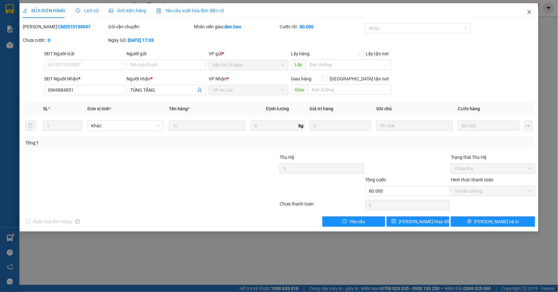
click at [528, 11] on icon "close" at bounding box center [530, 12] width 4 height 4
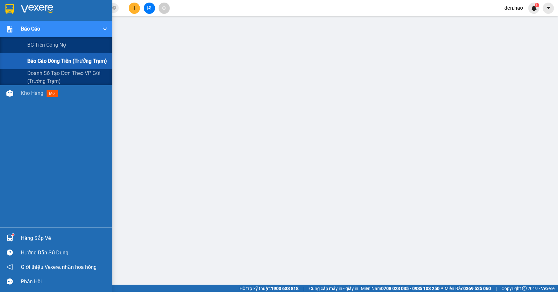
drag, startPoint x: 47, startPoint y: 58, endPoint x: 48, endPoint y: 62, distance: 3.7
click at [48, 62] on span "Báo cáo dòng tiền (trưởng trạm)" at bounding box center [67, 61] width 80 height 8
click at [46, 62] on span "Báo cáo dòng tiền (trưởng trạm)" at bounding box center [67, 61] width 80 height 8
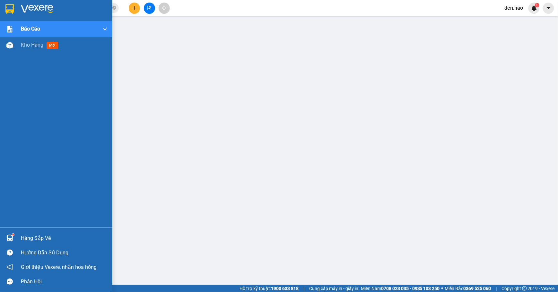
click at [9, 5] on img at bounding box center [9, 9] width 8 height 10
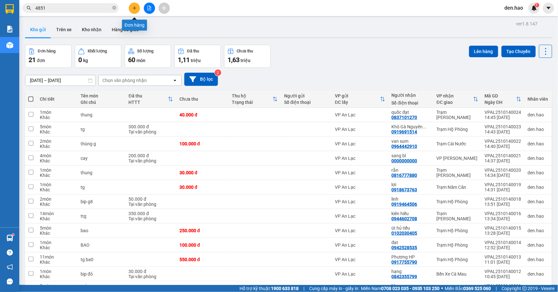
click at [133, 8] on icon "plus" at bounding box center [134, 8] width 4 height 4
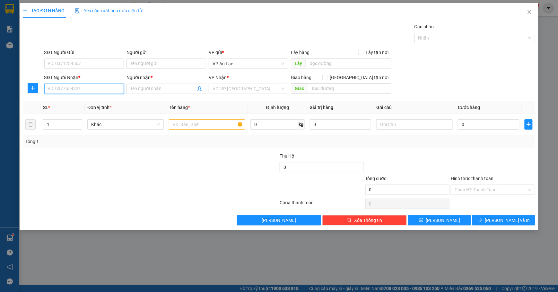
click at [113, 92] on input "SĐT Người Nhận *" at bounding box center [84, 88] width 80 height 10
type input "0911448488"
click at [93, 104] on div "0911448488 - [PERSON_NAME]" at bounding box center [84, 102] width 72 height 7
type input "[PERSON_NAME]"
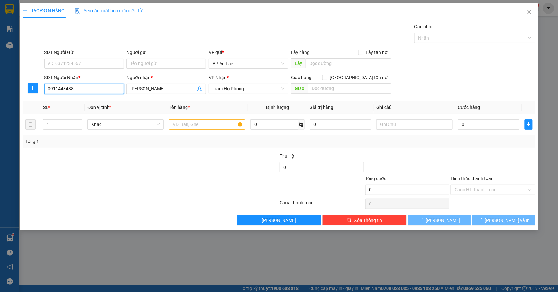
type input "70.000"
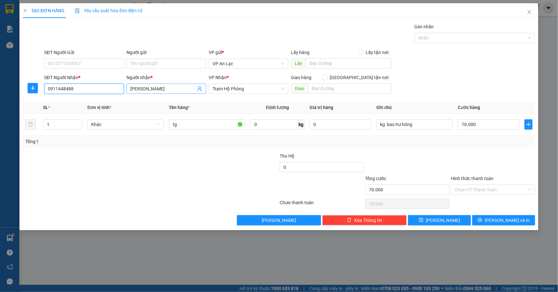
type input "0911448488"
click at [164, 90] on input "[PERSON_NAME]" at bounding box center [163, 88] width 66 height 7
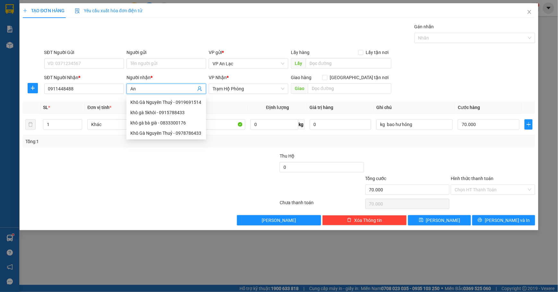
type input "A"
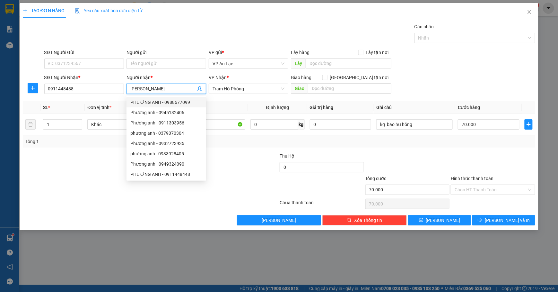
click at [165, 89] on input "[PERSON_NAME]" at bounding box center [163, 88] width 66 height 7
type input "[PERSON_NAME]"
click at [257, 169] on div at bounding box center [236, 163] width 86 height 22
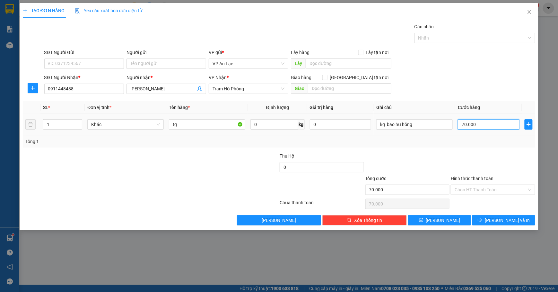
click at [510, 126] on input "70.000" at bounding box center [489, 124] width 62 height 10
type input "0"
click at [490, 125] on input "0" at bounding box center [489, 124] width 62 height 10
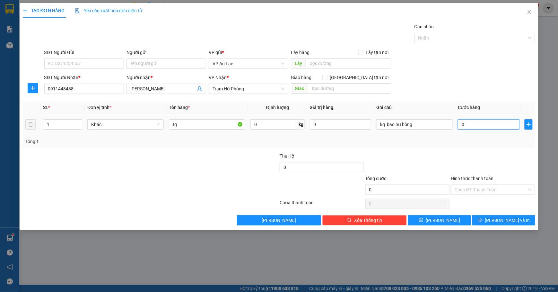
type input "3"
type input "03"
type input "30"
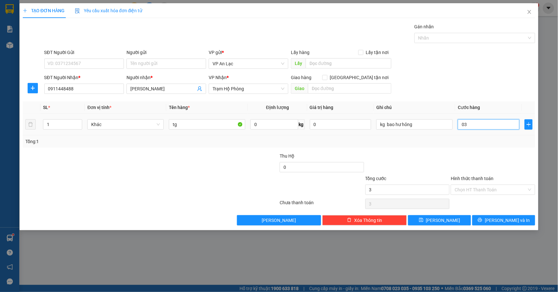
type input "030"
type input "300"
type input "0.300"
type input "300.000"
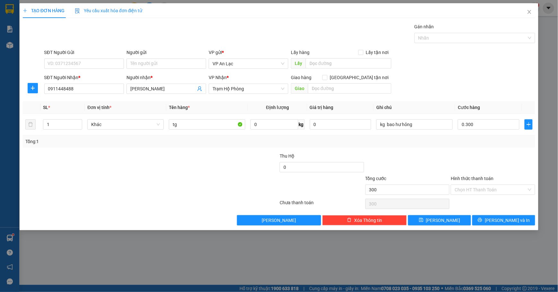
type input "300.000"
click at [504, 155] on div at bounding box center [493, 163] width 86 height 22
click at [80, 122] on icon "up" at bounding box center [79, 123] width 2 height 2
click at [80, 121] on span "up" at bounding box center [79, 123] width 4 height 4
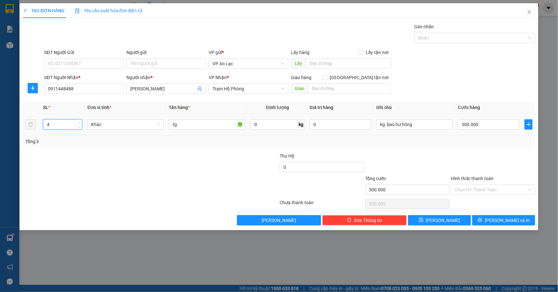
click at [79, 121] on span "up" at bounding box center [79, 123] width 4 height 4
type input "5"
click at [79, 121] on span "up" at bounding box center [79, 123] width 4 height 4
click at [512, 221] on span "[PERSON_NAME] và In" at bounding box center [507, 219] width 45 height 7
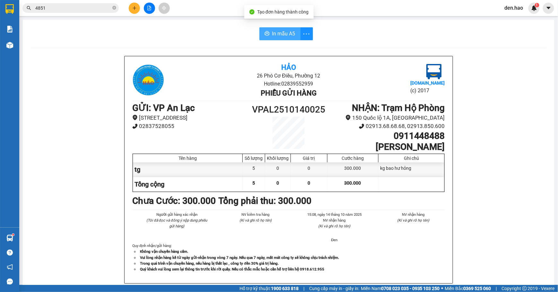
click at [276, 34] on span "In mẫu A5" at bounding box center [283, 34] width 23 height 8
click at [266, 26] on div "In mẫu A5 Hảo 26 Phó Cơ Điều, Phường 12 Hotline: 02839552959 Phiếu gửi hàng [DO…" at bounding box center [289, 277] width 532 height 514
click at [280, 33] on span "In mẫu A5" at bounding box center [283, 34] width 23 height 8
click at [134, 6] on icon "plus" at bounding box center [134, 8] width 4 height 4
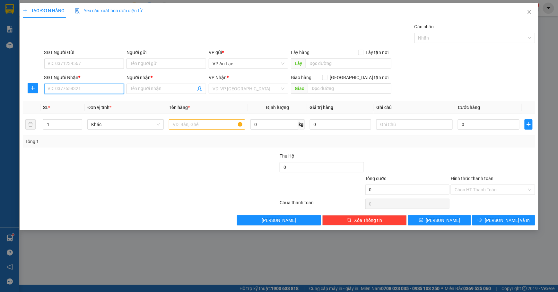
click at [94, 91] on input "SĐT Người Nhận *" at bounding box center [84, 88] width 80 height 10
type input "0918328042"
click at [78, 100] on div "0918328042 - 4 tri" at bounding box center [84, 102] width 72 height 7
type input "4 tri"
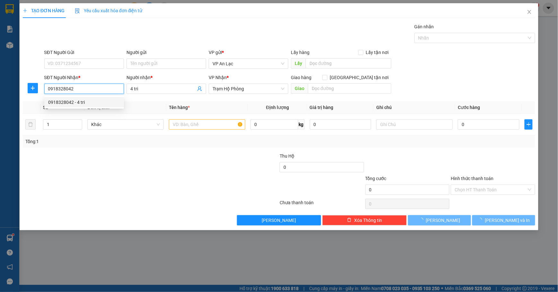
type input "100.000"
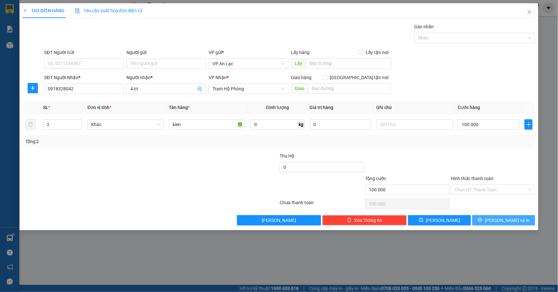
click at [507, 219] on span "[PERSON_NAME] và In" at bounding box center [507, 219] width 45 height 7
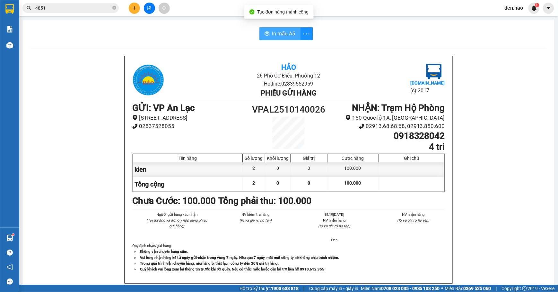
click at [265, 33] on icon "printer" at bounding box center [267, 33] width 5 height 4
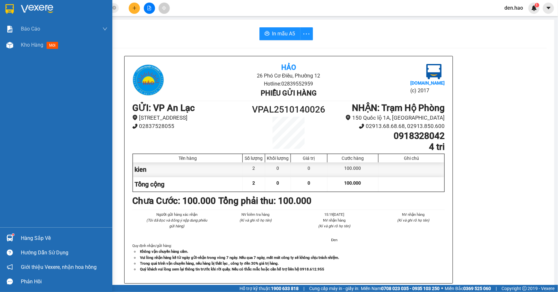
click at [13, 4] on div at bounding box center [9, 8] width 11 height 11
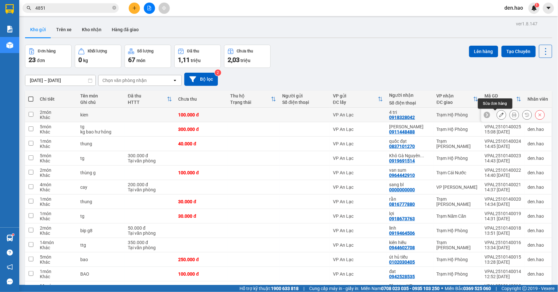
click at [499, 115] on icon at bounding box center [501, 114] width 4 height 4
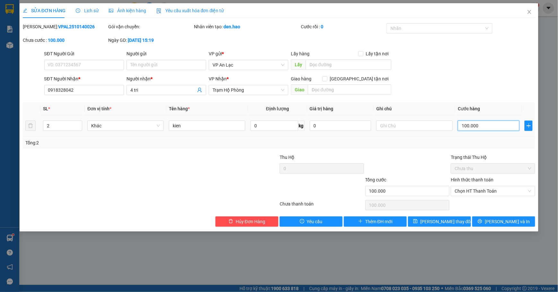
click at [504, 126] on input "100.000" at bounding box center [489, 125] width 62 height 10
click at [545, 152] on div "SỬA ĐƠN HÀNG Lịch sử Ảnh kiện hàng Yêu cầu xuất hóa đơn điện tử Total Paid Fee …" at bounding box center [279, 146] width 558 height 292
click at [502, 217] on button "[PERSON_NAME] và In" at bounding box center [503, 221] width 63 height 10
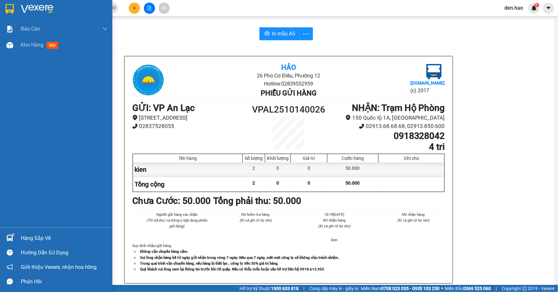
click at [5, 4] on img at bounding box center [9, 9] width 8 height 10
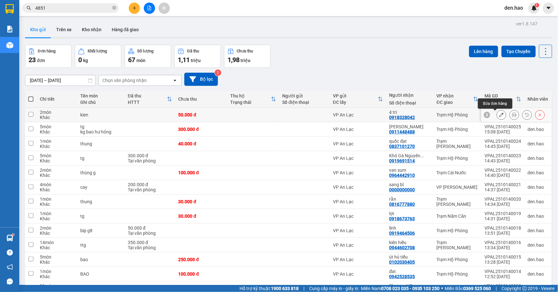
click at [499, 116] on icon at bounding box center [501, 114] width 4 height 4
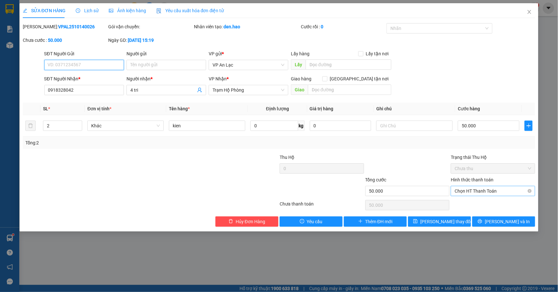
click at [499, 193] on span "Chọn HT Thanh Toán" at bounding box center [493, 191] width 77 height 10
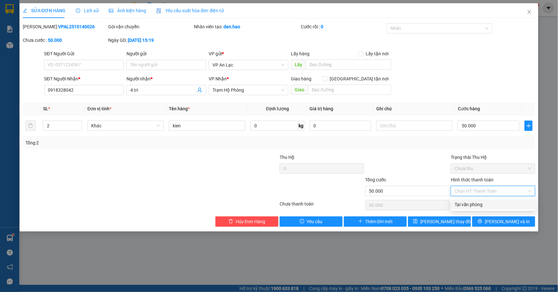
click at [494, 199] on div "Tại văn phòng" at bounding box center [493, 204] width 84 height 10
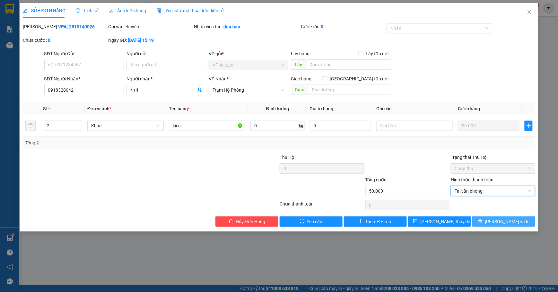
click at [489, 219] on button "[PERSON_NAME] và In" at bounding box center [503, 221] width 63 height 10
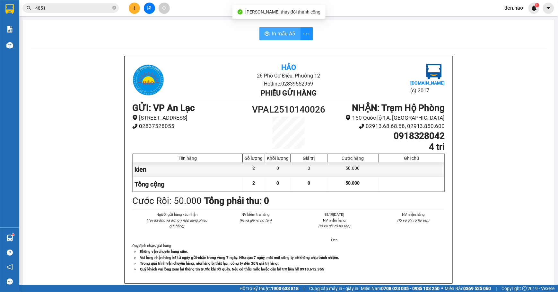
click at [263, 30] on button "In mẫu A5" at bounding box center [279, 33] width 41 height 13
click at [135, 10] on icon "plus" at bounding box center [134, 8] width 4 height 4
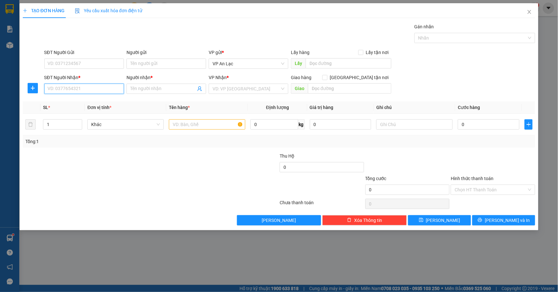
click at [111, 87] on input "SĐT Người Nhận *" at bounding box center [84, 88] width 80 height 10
type input "0"
click at [80, 101] on div "0328035305 - tâm" at bounding box center [84, 102] width 72 height 7
type input "0328035305"
type input "tâm"
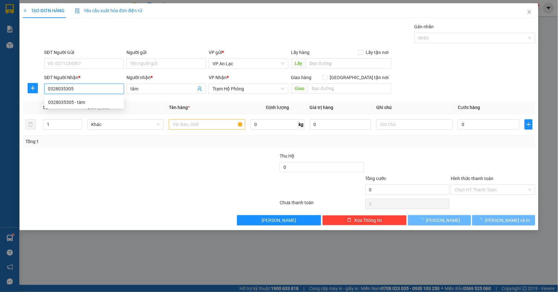
type input "60.000"
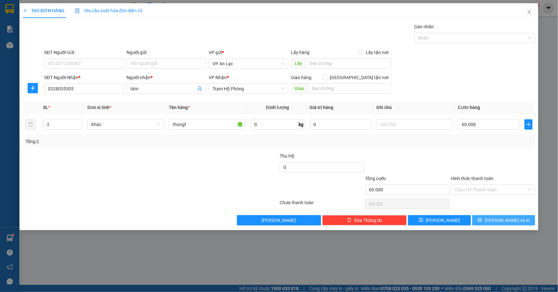
click at [524, 220] on button "[PERSON_NAME] và In" at bounding box center [503, 220] width 63 height 10
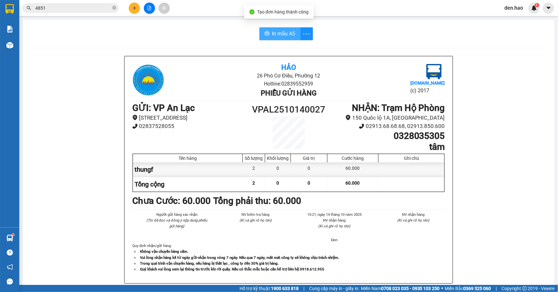
click at [272, 32] on span "In mẫu A5" at bounding box center [283, 34] width 23 height 8
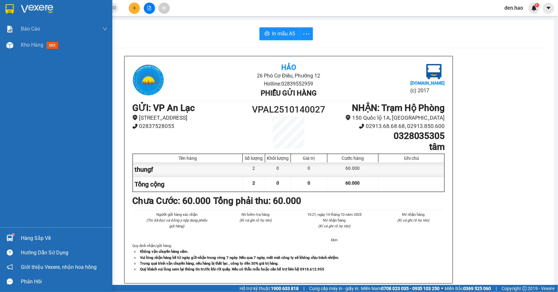
click at [13, 4] on img at bounding box center [9, 9] width 8 height 10
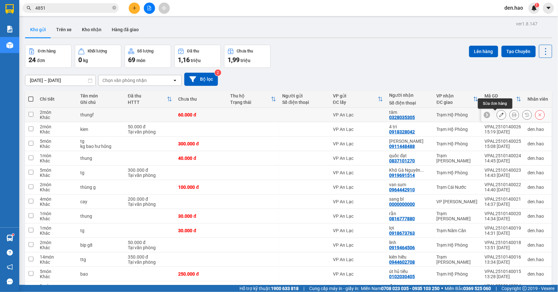
click at [499, 116] on icon at bounding box center [501, 114] width 4 height 4
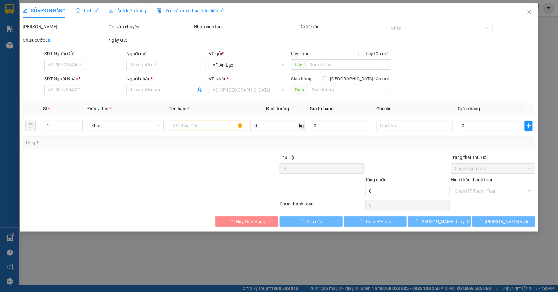
type input "0328035305"
type input "tâm"
type input "60.000"
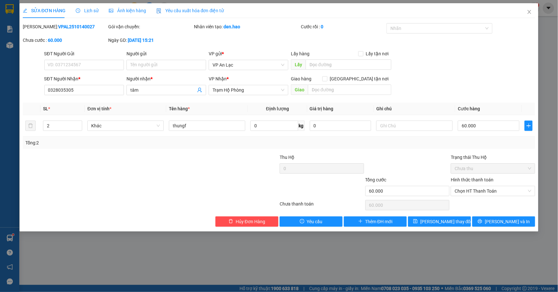
click at [557, 160] on div "SỬA ĐƠN HÀNG Lịch sử Ảnh kiện hàng Yêu cầu xuất hóa đơn điện tử Total Paid Fee …" at bounding box center [279, 146] width 558 height 292
click at [526, 11] on span "Close" at bounding box center [529, 12] width 18 height 18
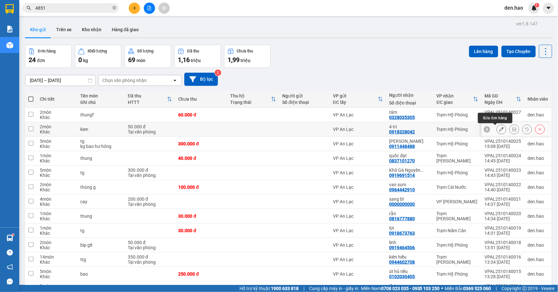
click at [499, 128] on icon at bounding box center [501, 129] width 4 height 4
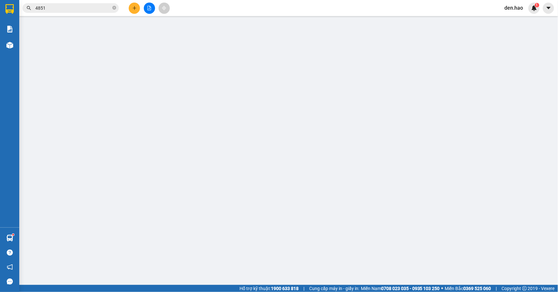
type input "0918328042"
type input "4 tri"
type input "50.000"
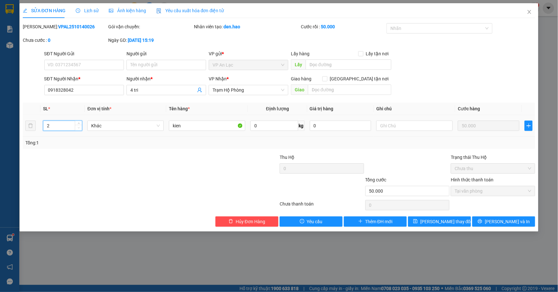
type input "1"
click at [80, 126] on span "down" at bounding box center [79, 128] width 4 height 4
click at [511, 220] on span "[PERSON_NAME] và In" at bounding box center [507, 221] width 45 height 7
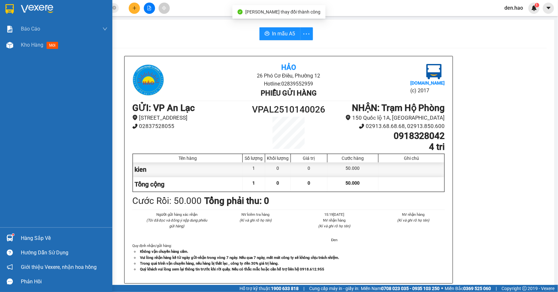
click at [17, 8] on div at bounding box center [56, 10] width 112 height 21
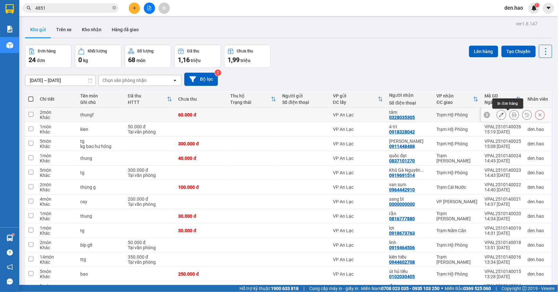
click at [512, 113] on icon at bounding box center [514, 114] width 4 height 4
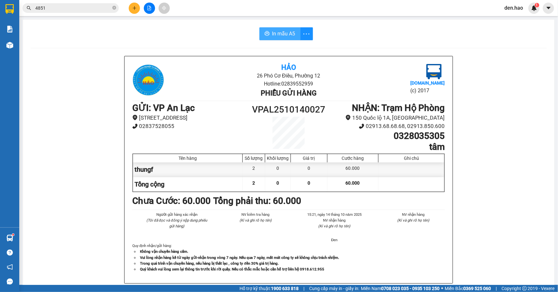
click at [293, 31] on button "In mẫu A5" at bounding box center [279, 33] width 41 height 13
click at [266, 28] on button "In mẫu A5" at bounding box center [279, 33] width 41 height 13
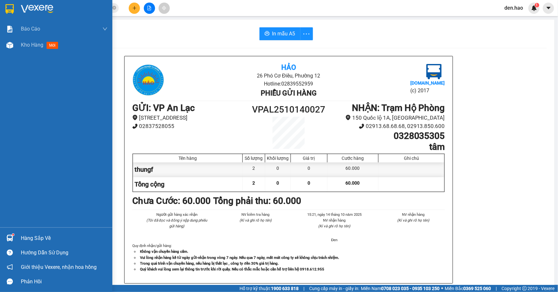
click at [9, 5] on img at bounding box center [9, 9] width 8 height 10
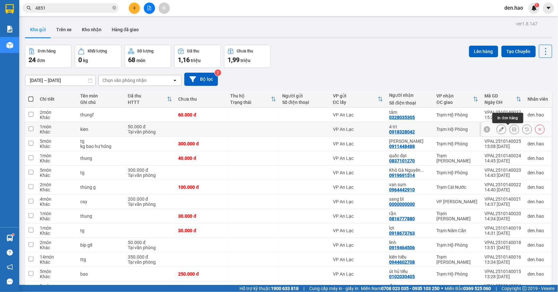
click at [512, 130] on icon at bounding box center [514, 129] width 4 height 4
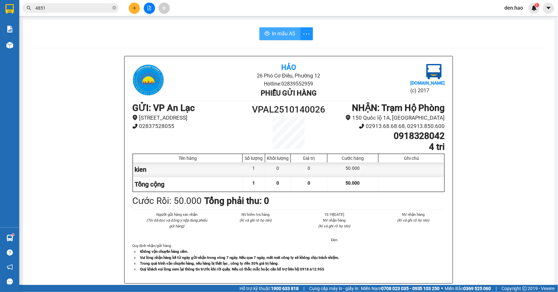
click at [293, 39] on button "In mẫu A5" at bounding box center [279, 33] width 41 height 13
click at [137, 8] on button at bounding box center [134, 8] width 11 height 11
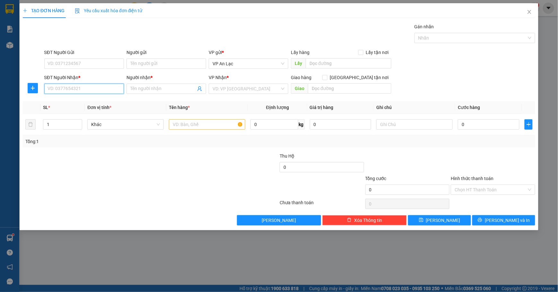
click at [92, 85] on input "SĐT Người Nhận *" at bounding box center [84, 88] width 80 height 10
click at [82, 100] on div "0816950075 - a bao" at bounding box center [84, 102] width 72 height 7
type input "0816950075"
type input "a bao"
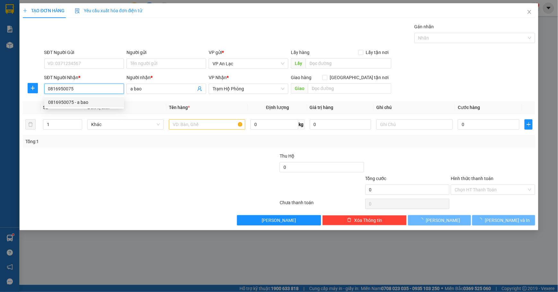
type input "30.000"
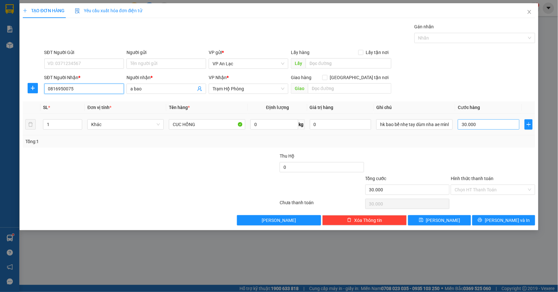
type input "0816950075"
click at [488, 124] on input "30.000" at bounding box center [489, 124] width 62 height 10
type input "0"
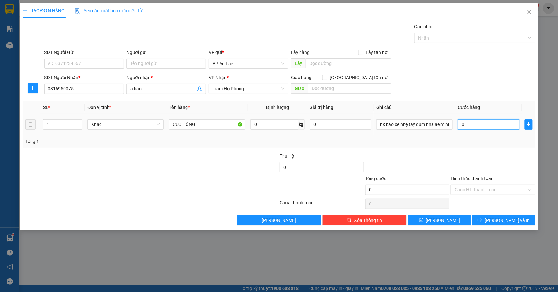
type input "5"
type input "05"
type input "50"
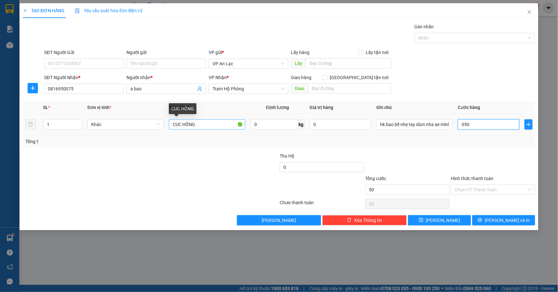
type input "050"
click at [212, 124] on input "CUC HỒNG" at bounding box center [207, 124] width 76 height 10
type input "50.000"
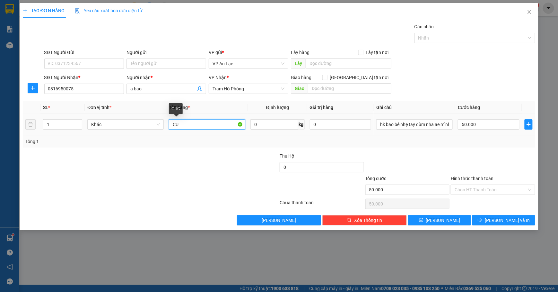
type input "C"
type input "k"
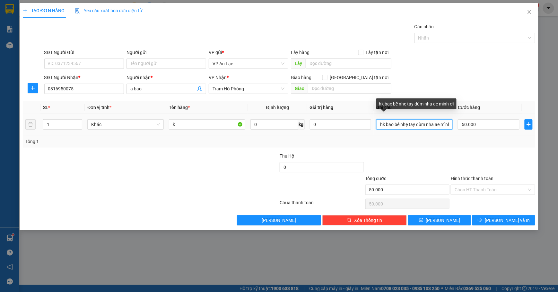
click at [451, 125] on input "hk bao bể nhẹ tay dùm nha ae mình ơi" at bounding box center [414, 124] width 76 height 10
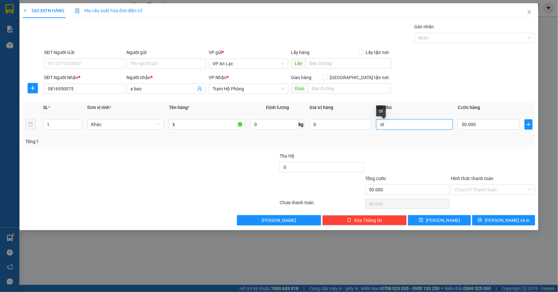
click at [415, 126] on input "ơi" at bounding box center [414, 124] width 76 height 10
type input "ơ"
click at [482, 220] on icon "printer" at bounding box center [480, 219] width 4 height 4
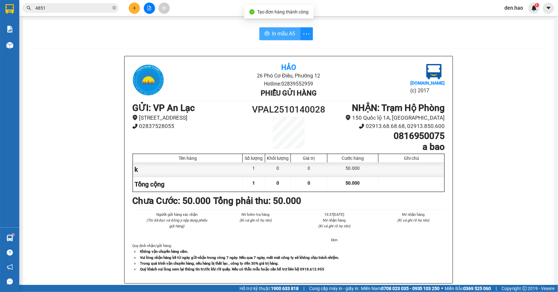
click at [277, 30] on span "In mẫu A5" at bounding box center [283, 34] width 23 height 8
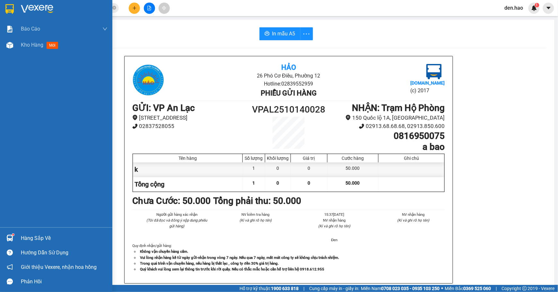
click at [21, 8] on img at bounding box center [37, 9] width 32 height 10
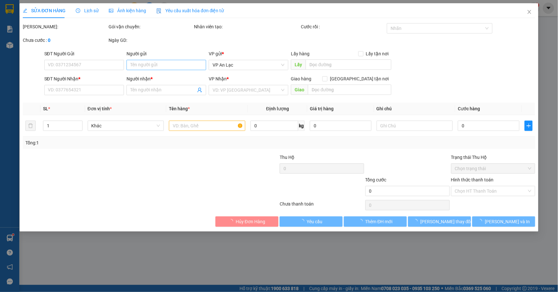
type input "0909284326"
type input "0947970050"
type input "Loan"
type input "20.000"
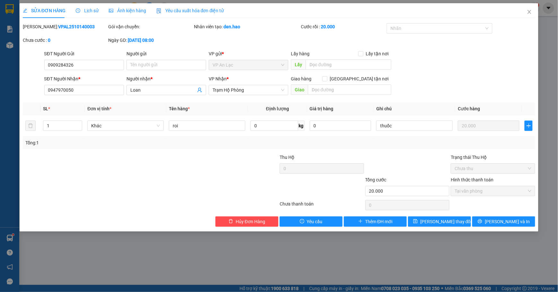
click at [131, 8] on span "Ảnh kiện hàng" at bounding box center [127, 10] width 37 height 5
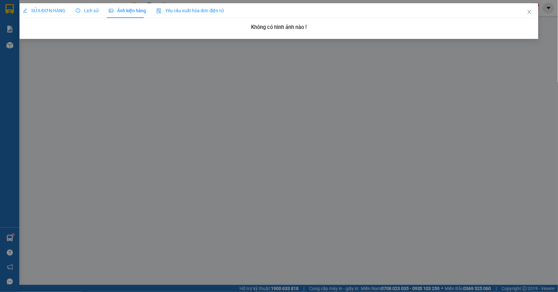
click at [50, 10] on span "SỬA ĐƠN HÀNG" at bounding box center [44, 10] width 43 height 5
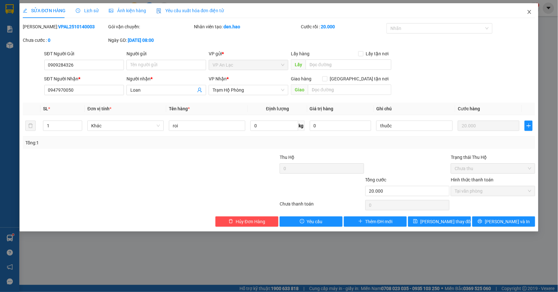
click at [528, 11] on icon "close" at bounding box center [529, 11] width 5 height 5
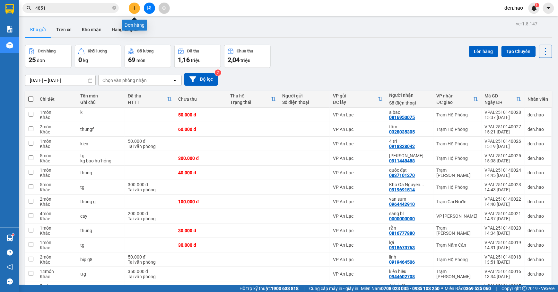
click at [131, 8] on button at bounding box center [134, 8] width 11 height 11
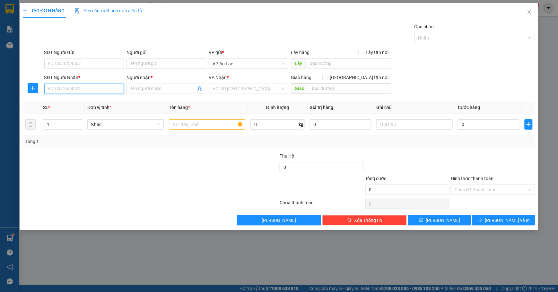
click at [78, 89] on input "SĐT Người Nhận *" at bounding box center [84, 88] width 80 height 10
click at [64, 103] on div "0913836849 - phương 849" at bounding box center [84, 102] width 72 height 7
type input "0913836849"
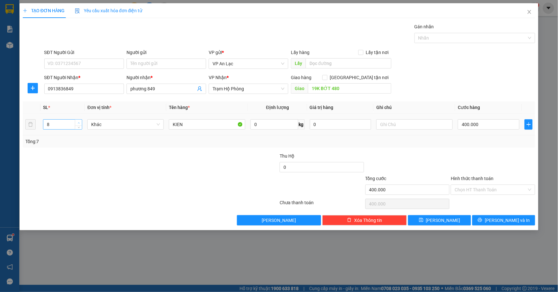
click at [78, 121] on span "up" at bounding box center [79, 123] width 4 height 4
click at [514, 125] on input "400.000" at bounding box center [489, 124] width 62 height 10
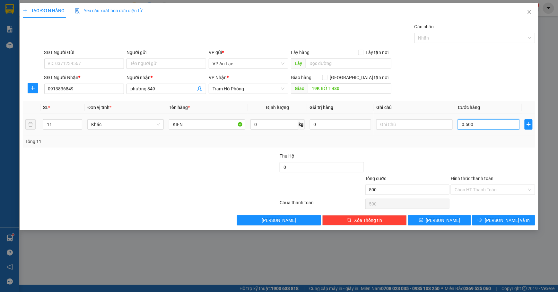
click at [500, 124] on input "0.500" at bounding box center [489, 124] width 62 height 10
drag, startPoint x: 500, startPoint y: 124, endPoint x: 498, endPoint y: 131, distance: 7.8
click at [499, 126] on input "0.500" at bounding box center [489, 124] width 62 height 10
click at [498, 171] on div at bounding box center [493, 163] width 86 height 22
click at [501, 220] on span "[PERSON_NAME] và In" at bounding box center [507, 219] width 45 height 7
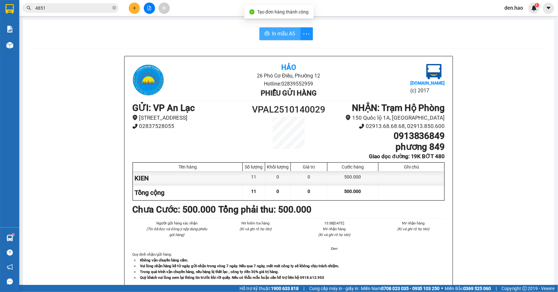
click at [272, 35] on span "In mẫu A5" at bounding box center [283, 34] width 23 height 8
click at [272, 32] on span "In mẫu A5" at bounding box center [283, 34] width 23 height 8
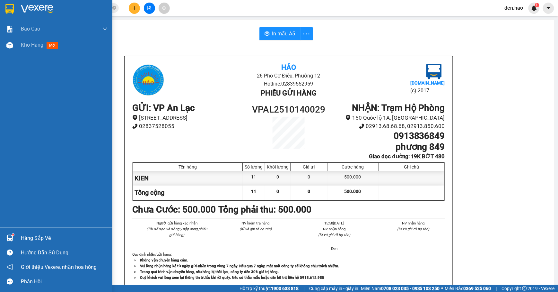
click at [38, 1] on div at bounding box center [56, 10] width 112 height 21
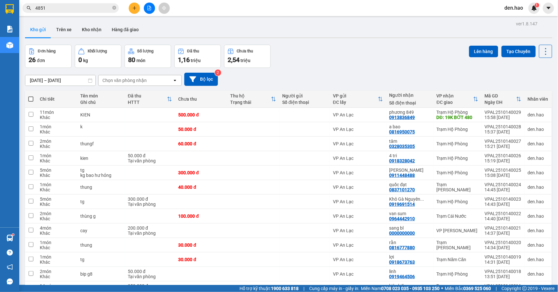
click at [57, 9] on input "4851" at bounding box center [73, 7] width 76 height 7
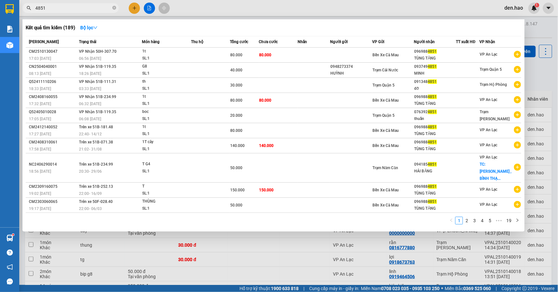
click at [115, 6] on icon "close-circle" at bounding box center [114, 8] width 4 height 4
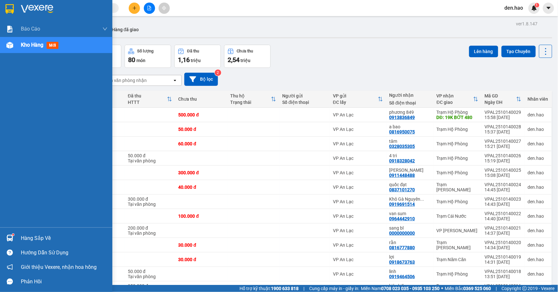
click at [14, 6] on div at bounding box center [9, 8] width 11 height 11
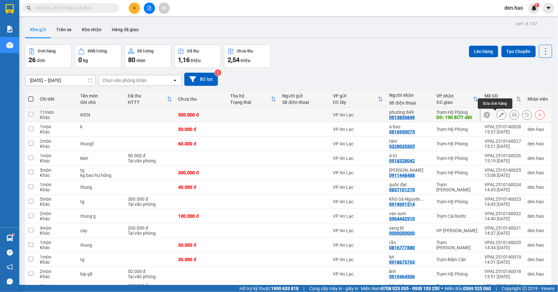
click at [499, 116] on icon at bounding box center [501, 114] width 4 height 4
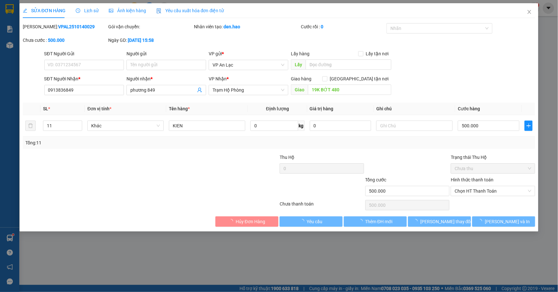
type input "0913836849"
type input "phương 849"
type input "19K BỚT 480"
type input "500.000"
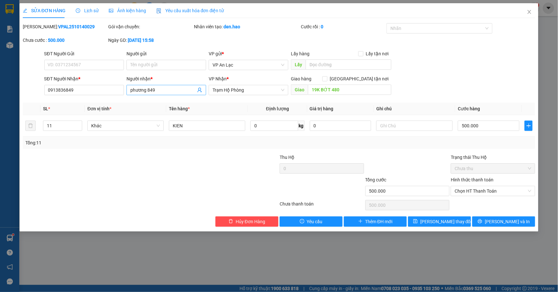
click at [185, 90] on input "phương 849" at bounding box center [163, 89] width 66 height 7
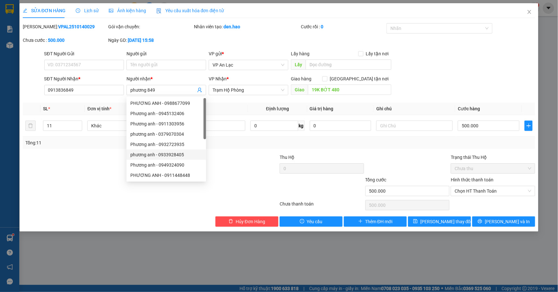
click at [221, 178] on div at bounding box center [236, 187] width 86 height 22
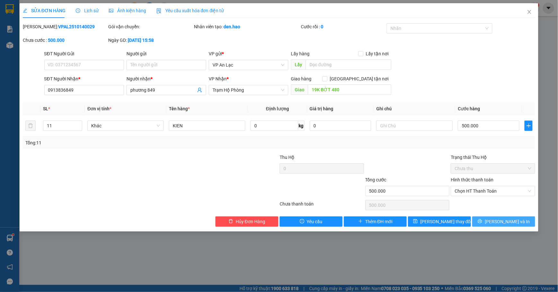
click at [515, 222] on span "[PERSON_NAME] và In" at bounding box center [507, 221] width 45 height 7
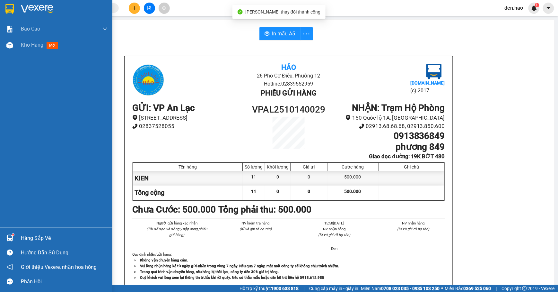
click at [21, 10] on img at bounding box center [37, 9] width 32 height 10
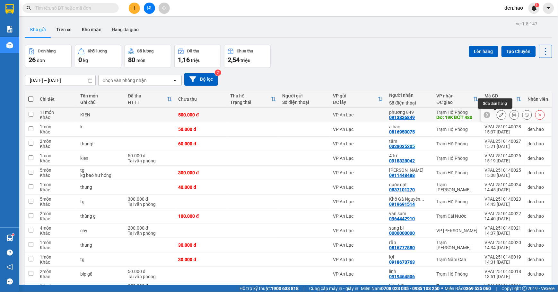
click at [499, 113] on icon at bounding box center [501, 114] width 4 height 4
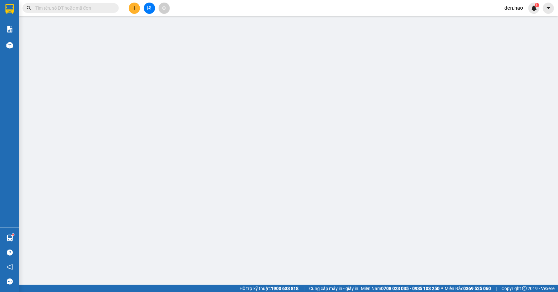
type input "0913836849"
type input "phương 849"
type input "19K BỚT 480"
type input "500.000"
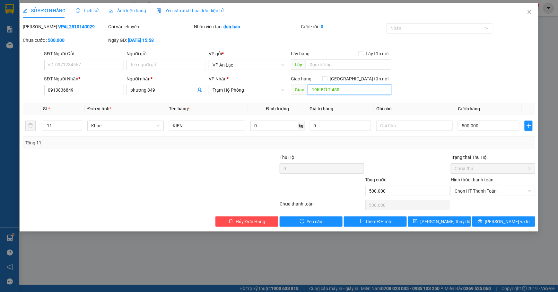
click at [354, 90] on input "19K BỚT 480" at bounding box center [349, 89] width 83 height 10
drag, startPoint x: 515, startPoint y: 226, endPoint x: 509, endPoint y: 228, distance: 6.5
click at [515, 226] on button "[PERSON_NAME] và In" at bounding box center [503, 221] width 63 height 10
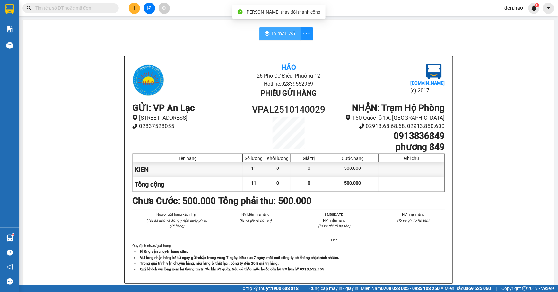
click at [283, 30] on span "In mẫu A5" at bounding box center [283, 34] width 23 height 8
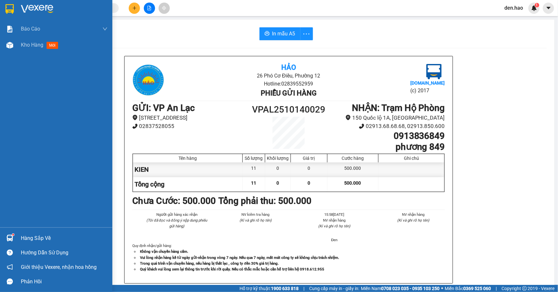
click at [31, 2] on div at bounding box center [56, 10] width 112 height 21
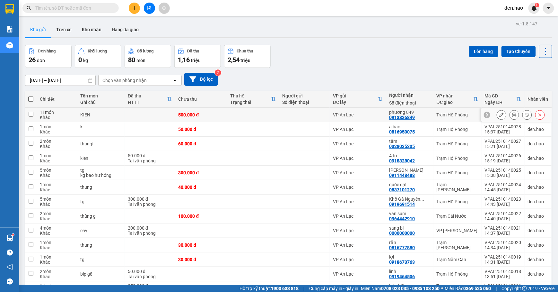
click at [510, 116] on button at bounding box center [514, 114] width 9 height 11
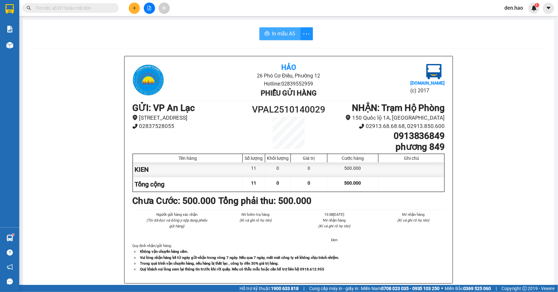
click at [275, 34] on span "In mẫu A5" at bounding box center [283, 34] width 23 height 8
drag, startPoint x: 128, startPoint y: 3, endPoint x: 131, endPoint y: 3, distance: 3.2
click at [131, 3] on div at bounding box center [149, 8] width 48 height 11
click at [132, 3] on button at bounding box center [134, 8] width 11 height 11
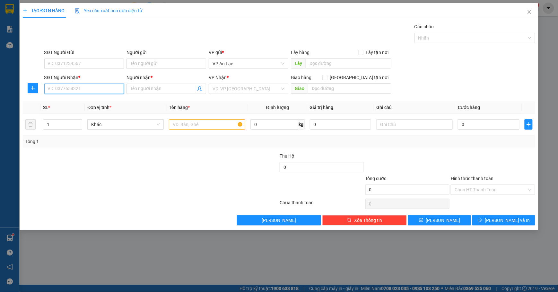
drag, startPoint x: 95, startPoint y: 85, endPoint x: 91, endPoint y: 71, distance: 14.3
click at [94, 76] on div "SĐT Người Nhận * VD: 0377654321" at bounding box center [84, 85] width 80 height 22
click at [103, 92] on input "SĐT Người Nhận *" at bounding box center [84, 88] width 80 height 10
click at [77, 93] on input "SĐT Người Nhận *" at bounding box center [84, 88] width 80 height 10
click at [94, 86] on input "SĐT Người Nhận *" at bounding box center [84, 88] width 80 height 10
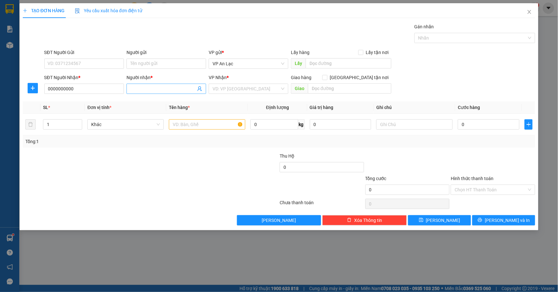
click at [164, 88] on input "Người nhận *" at bounding box center [163, 88] width 66 height 7
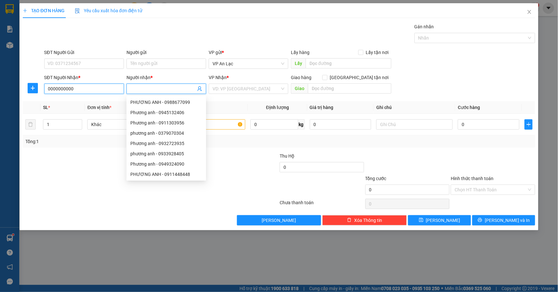
click at [101, 87] on input "0000000000" at bounding box center [84, 88] width 80 height 10
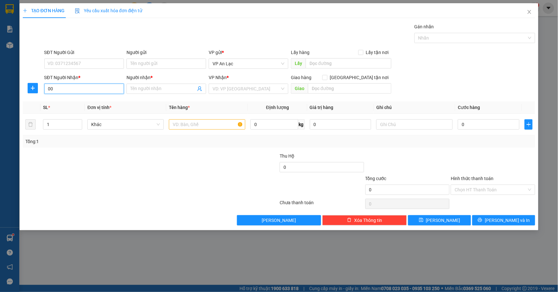
type input "0"
click at [80, 91] on input "SĐT Người Nhận *" at bounding box center [84, 88] width 80 height 10
click at [97, 89] on input "SĐT Người Nhận *" at bounding box center [84, 88] width 80 height 10
type input "000000000"
click at [136, 88] on input "Người nhận *" at bounding box center [163, 88] width 66 height 7
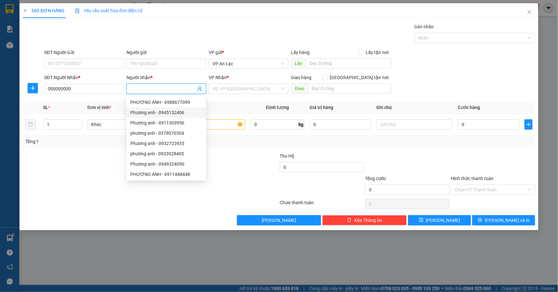
click at [145, 91] on input "Người nhận *" at bounding box center [163, 88] width 66 height 7
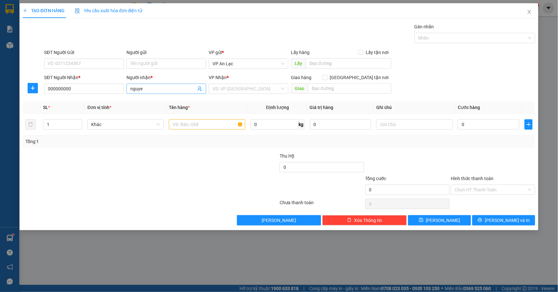
drag, startPoint x: 128, startPoint y: 13, endPoint x: 154, endPoint y: 86, distance: 77.4
click at [154, 86] on input "nguye" at bounding box center [163, 88] width 66 height 7
type input "nguye thai hien"
click at [186, 126] on input "text" at bounding box center [207, 124] width 76 height 10
type input "k120"
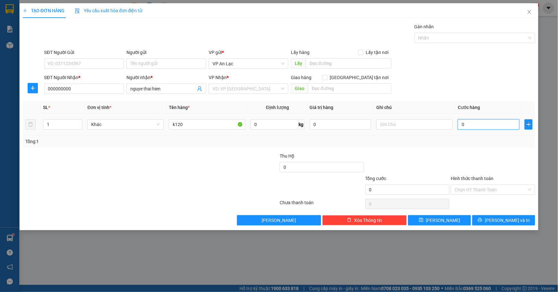
click at [482, 125] on input "0" at bounding box center [489, 124] width 62 height 10
type input "1"
type input "12"
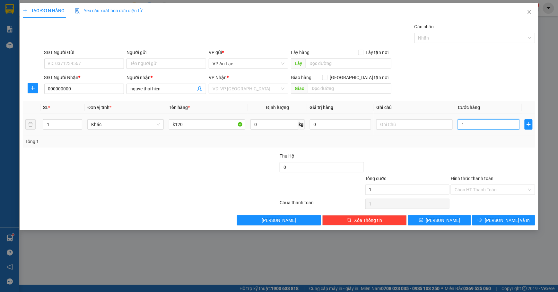
type input "12"
type input "120"
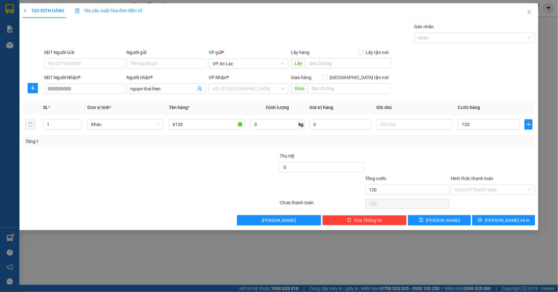
type input "120.000"
click at [483, 145] on div "Tổng: 1" at bounding box center [278, 141] width 507 height 7
click at [67, 143] on div "Tổng: 1" at bounding box center [120, 141] width 190 height 7
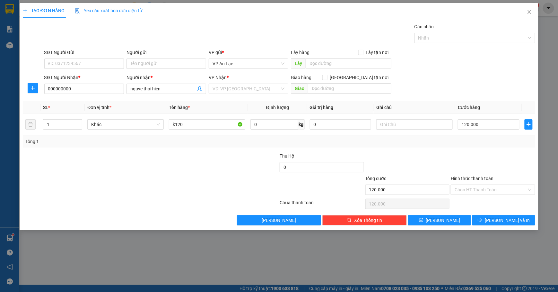
click at [64, 142] on div "Tổng: 1" at bounding box center [120, 141] width 190 height 7
click at [79, 123] on icon "up" at bounding box center [79, 123] width 2 height 2
type input "4"
click at [79, 122] on icon "up" at bounding box center [79, 123] width 2 height 2
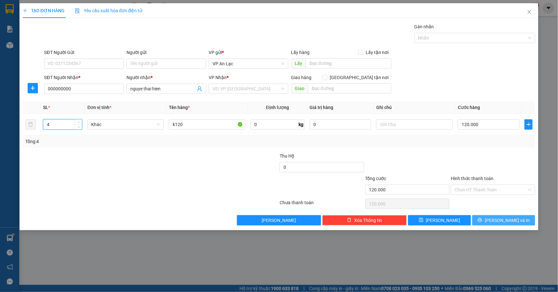
click at [482, 221] on icon "printer" at bounding box center [480, 219] width 4 height 4
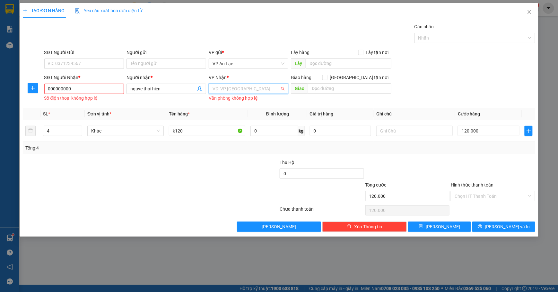
click at [256, 91] on input "search" at bounding box center [246, 89] width 67 height 10
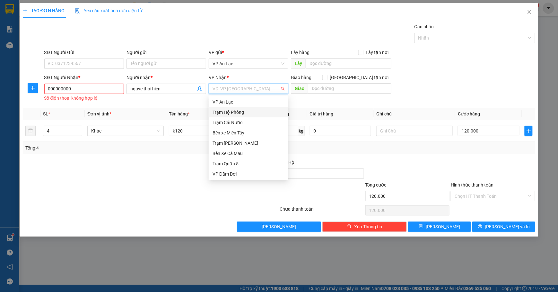
click at [249, 110] on div "Trạm Hộ Phòng" at bounding box center [249, 112] width 72 height 7
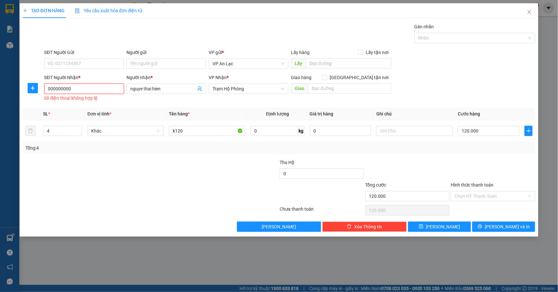
click at [96, 92] on input "000000000" at bounding box center [84, 88] width 80 height 10
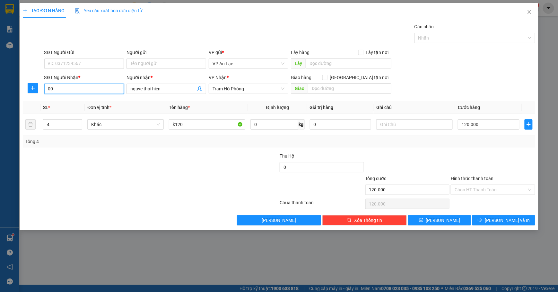
type input "0"
type input "0000000000"
click at [505, 220] on span "[PERSON_NAME] và In" at bounding box center [507, 219] width 45 height 7
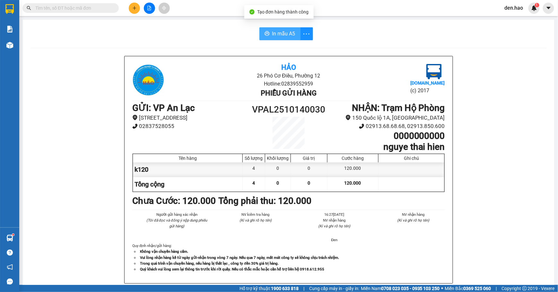
click at [274, 31] on span "In mẫu A5" at bounding box center [283, 34] width 23 height 8
click at [97, 6] on input "text" at bounding box center [73, 7] width 76 height 7
click at [135, 9] on icon "plus" at bounding box center [134, 8] width 4 height 4
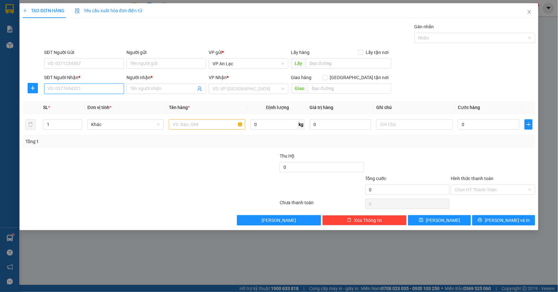
click at [74, 84] on input "SĐT Người Nhận *" at bounding box center [84, 88] width 80 height 10
click at [155, 86] on input "Người nhận *" at bounding box center [163, 88] width 66 height 7
click at [96, 85] on input "SĐT Người Nhận *" at bounding box center [84, 88] width 80 height 10
type input "0000000000"
click at [176, 90] on input "Người nhận *" at bounding box center [163, 88] width 66 height 7
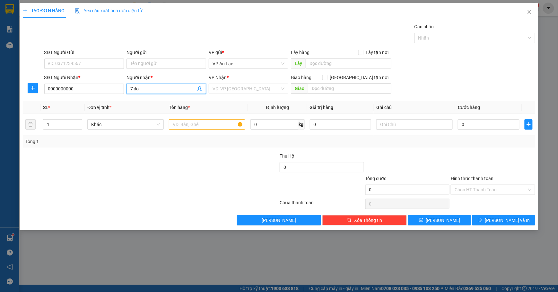
type input "7 đ"
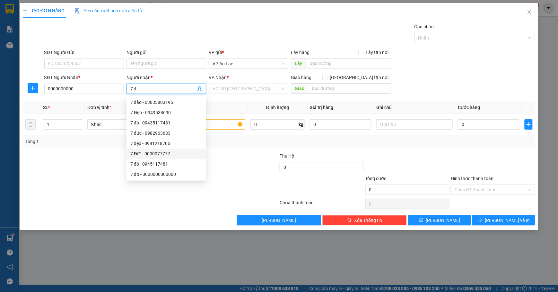
click at [134, 154] on div "7 ĐƠ - 0000077777" at bounding box center [166, 153] width 72 height 7
type input "0000077777"
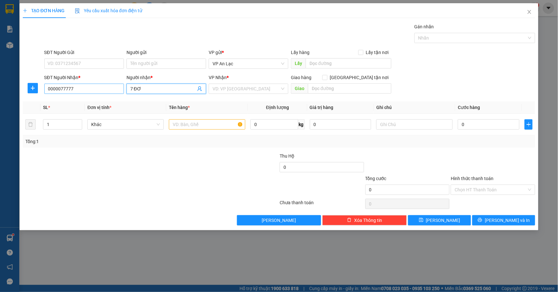
type input "7 ĐƠ"
click at [104, 87] on input "0000077777" at bounding box center [84, 88] width 80 height 10
type input "0"
type input "000000000"
click at [246, 89] on input "search" at bounding box center [246, 89] width 67 height 10
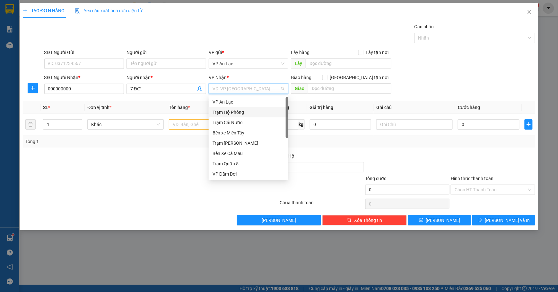
click at [243, 111] on div "Trạm Hộ Phòng" at bounding box center [249, 112] width 72 height 7
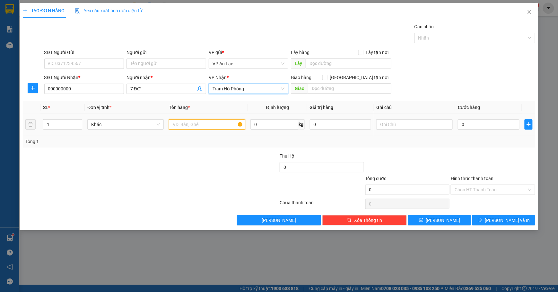
click at [187, 126] on input "text" at bounding box center [207, 124] width 76 height 10
type input "k"
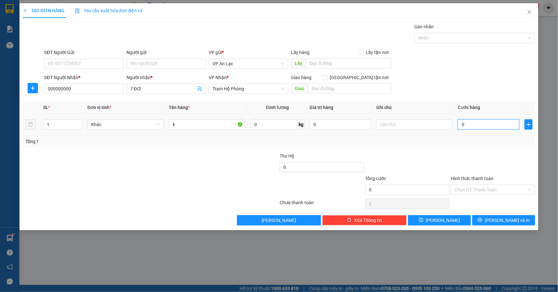
click at [476, 125] on input "0" at bounding box center [489, 124] width 62 height 10
type input "08"
type input "8"
type input "080"
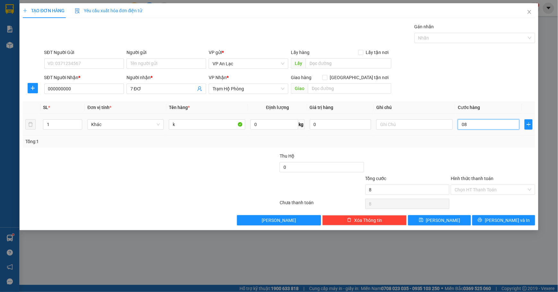
type input "80"
type input "80.000"
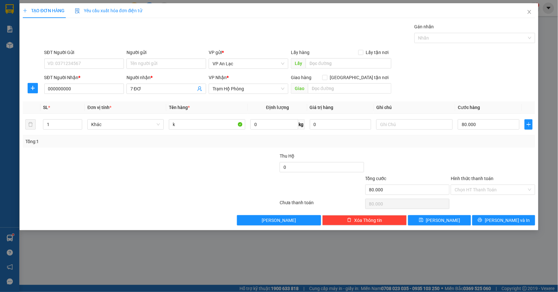
click at [476, 147] on div "Tổng: 1" at bounding box center [279, 141] width 512 height 12
click at [515, 222] on span "[PERSON_NAME] và In" at bounding box center [507, 219] width 45 height 7
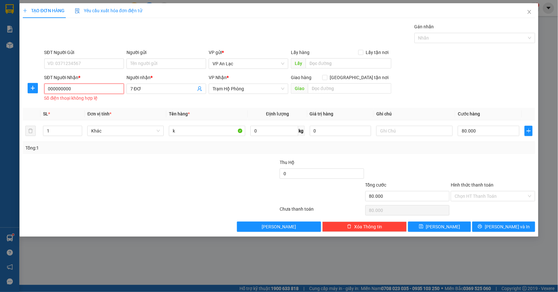
click at [102, 90] on input "000000000" at bounding box center [84, 88] width 80 height 10
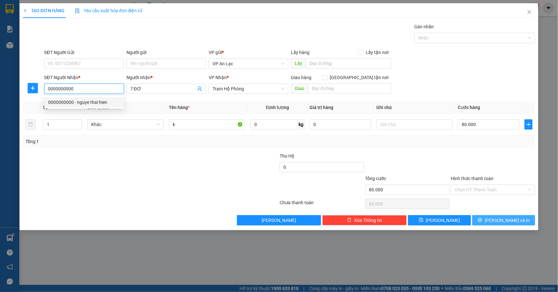
type input "0000000000"
click at [497, 220] on button "[PERSON_NAME] và In" at bounding box center [503, 220] width 63 height 10
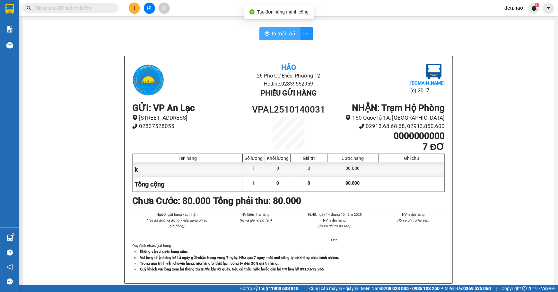
click at [277, 31] on span "In mẫu A5" at bounding box center [283, 34] width 23 height 8
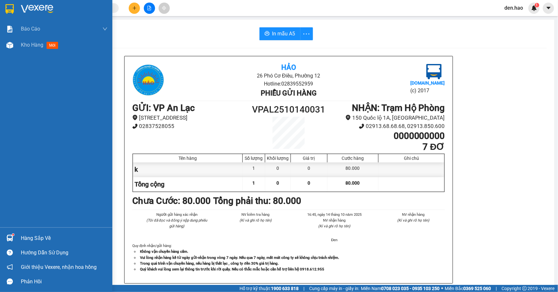
click at [10, 3] on div at bounding box center [9, 8] width 11 height 11
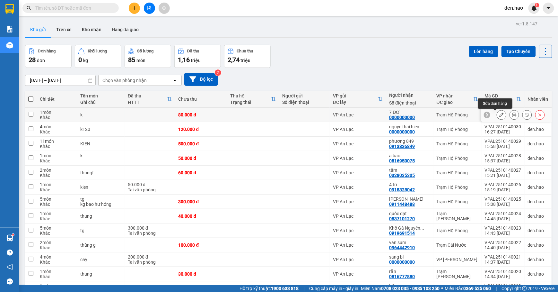
click at [499, 114] on icon at bounding box center [501, 114] width 4 height 4
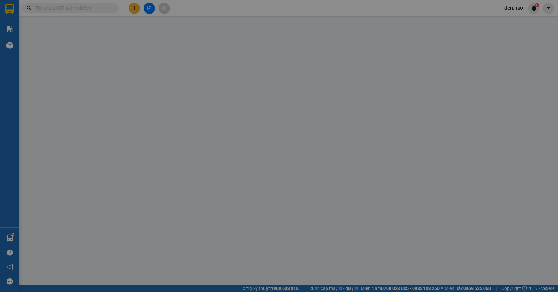
type input "0000000000"
type input "7 ĐƠ"
type input "80.000"
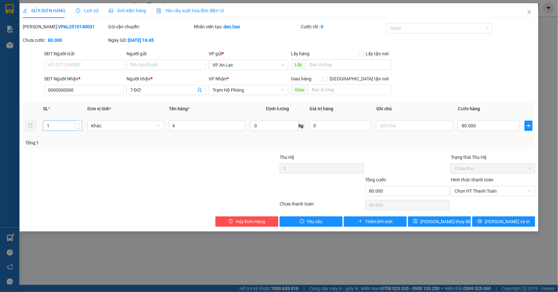
click at [78, 122] on span "Increase Value" at bounding box center [78, 124] width 7 height 6
type input "2"
click at [526, 221] on button "[PERSON_NAME] và In" at bounding box center [503, 221] width 63 height 10
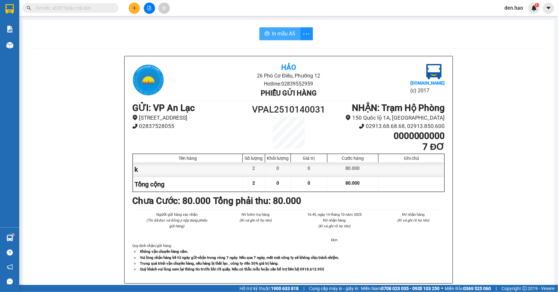
click at [272, 29] on button "In mẫu A5" at bounding box center [279, 33] width 41 height 13
click at [50, 9] on input "text" at bounding box center [73, 7] width 76 height 7
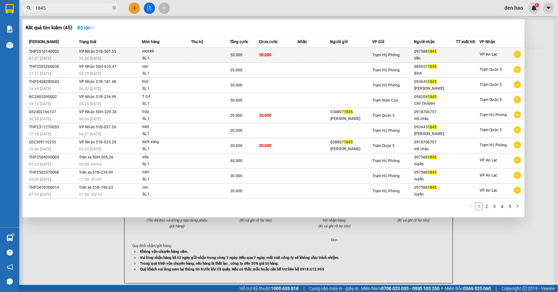
type input "1845"
click at [168, 51] on div "mot kê" at bounding box center [166, 51] width 48 height 7
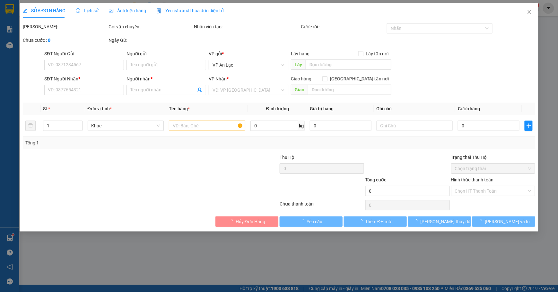
type input "0975881845"
type input "tiền"
type input "50.000"
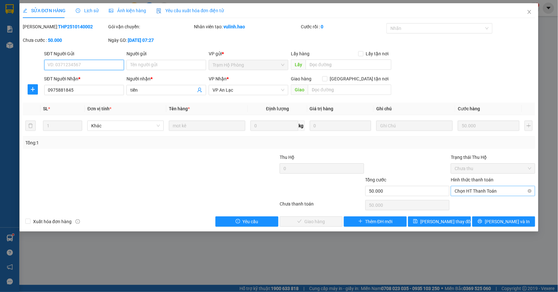
click at [500, 190] on span "Chọn HT Thanh Toán" at bounding box center [493, 191] width 77 height 10
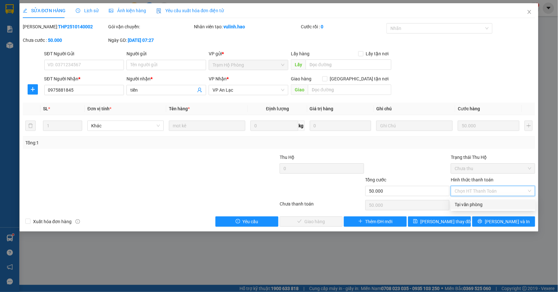
click at [496, 205] on div "Tại văn phòng" at bounding box center [493, 204] width 77 height 7
type input "0"
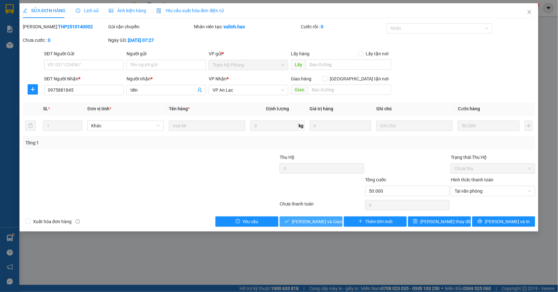
click at [304, 216] on button "[PERSON_NAME] và Giao hàng" at bounding box center [311, 221] width 63 height 10
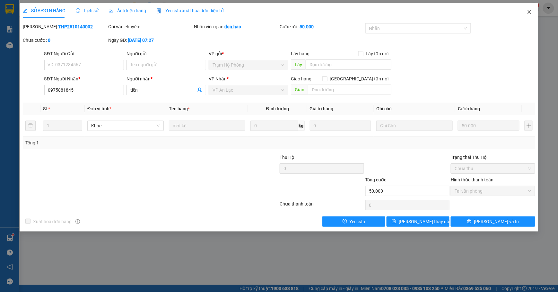
click at [529, 9] on span "Close" at bounding box center [529, 12] width 18 height 18
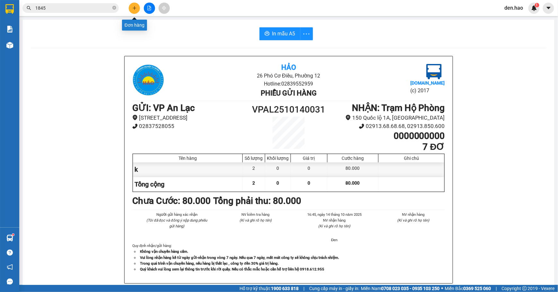
click at [133, 7] on icon "plus" at bounding box center [134, 8] width 4 height 4
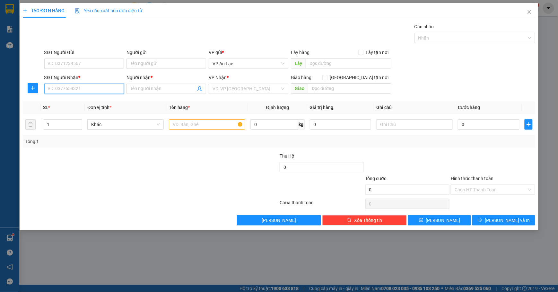
drag, startPoint x: 89, startPoint y: 89, endPoint x: 87, endPoint y: 86, distance: 3.4
click at [89, 89] on input "SĐT Người Nhận *" at bounding box center [84, 88] width 80 height 10
type input "0919212656"
click at [95, 102] on div "0919212656 - tư trà tranh" at bounding box center [84, 102] width 72 height 7
type input "tư trà tranh"
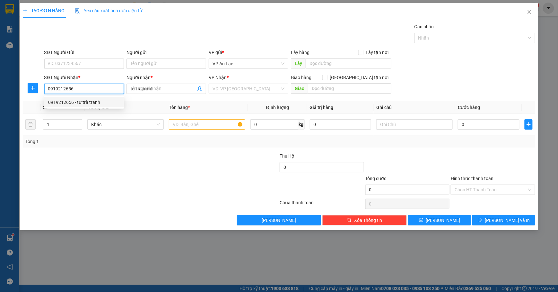
type input "150.000"
type input "0919212656"
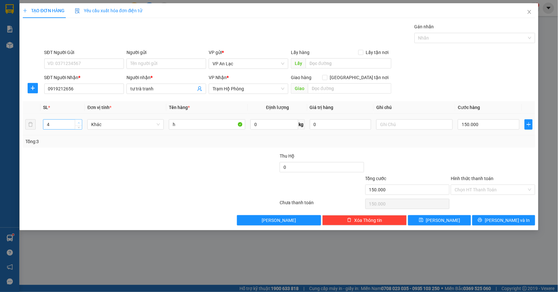
click at [79, 121] on span "Increase Value" at bounding box center [78, 122] width 7 height 6
type input "3"
click at [79, 126] on icon "down" at bounding box center [79, 126] width 2 height 2
click at [497, 127] on input "150.000" at bounding box center [489, 124] width 62 height 10
type input "0"
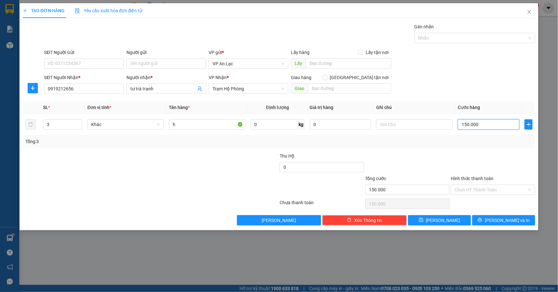
type input "0"
click at [194, 123] on input "h" at bounding box center [207, 124] width 76 height 10
type input "1 bo may lanh"
click at [465, 124] on input "0" at bounding box center [489, 124] width 62 height 10
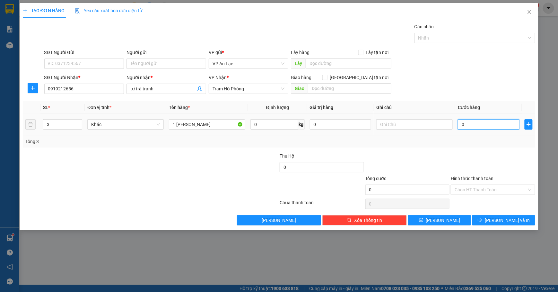
type input "0"
click at [460, 125] on input "0" at bounding box center [489, 124] width 62 height 10
type input "10"
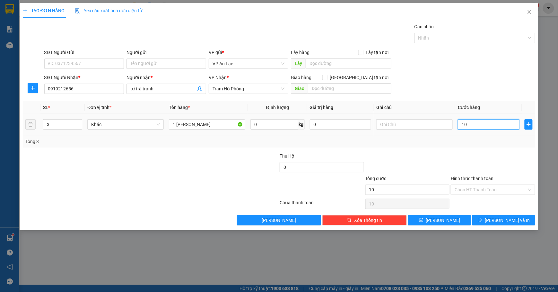
type input "150"
type input "1.500"
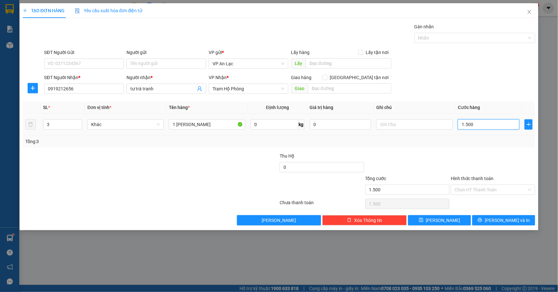
click at [494, 129] on input "1.500" at bounding box center [489, 124] width 62 height 10
type input "1.500"
type input "1.500.000"
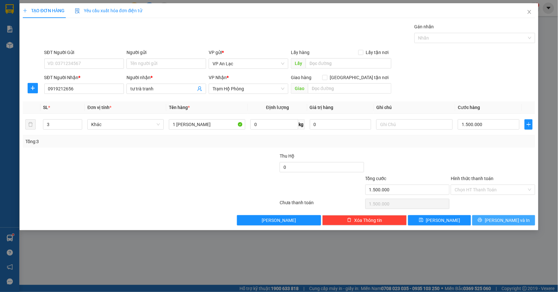
click at [505, 220] on span "[PERSON_NAME] và In" at bounding box center [507, 219] width 45 height 7
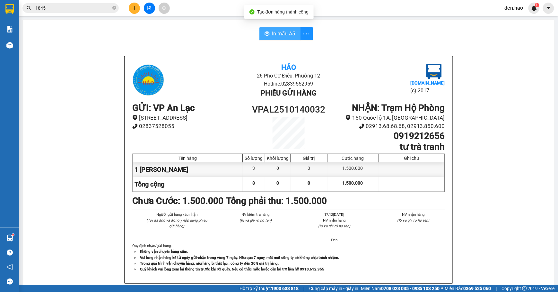
click at [284, 34] on span "In mẫu A5" at bounding box center [283, 34] width 23 height 8
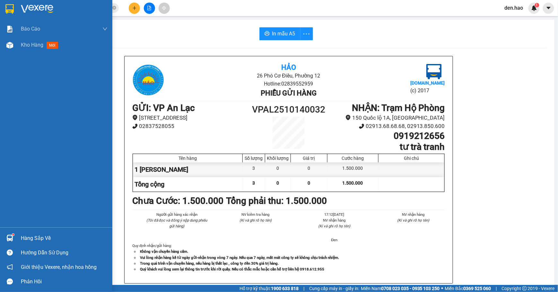
click at [13, 5] on img at bounding box center [9, 9] width 8 height 10
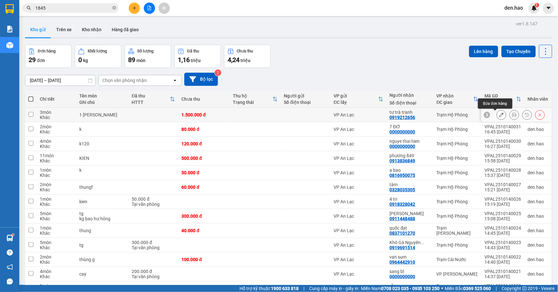
click at [499, 116] on icon at bounding box center [501, 114] width 4 height 4
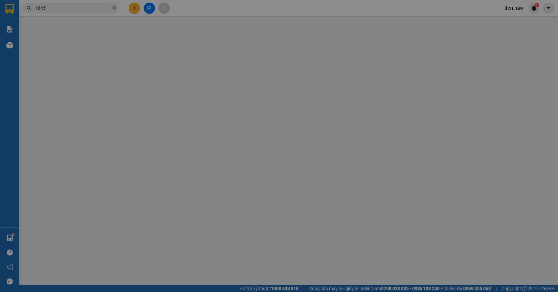
type input "0919212656"
type input "tư trà tranh"
type input "1.500.000"
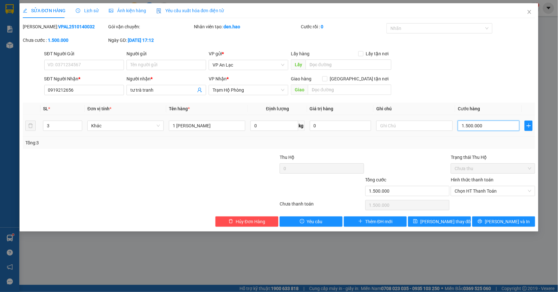
click at [500, 127] on input "1.500.000" at bounding box center [489, 125] width 62 height 10
type input "0"
type input "1"
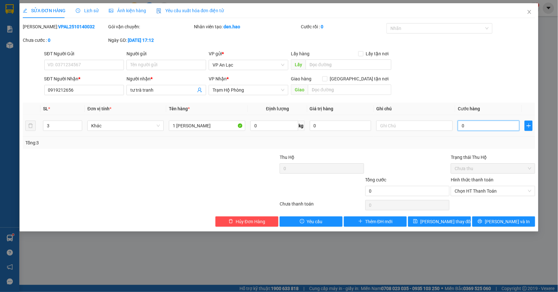
type input "1"
type input "01"
type input "15"
type input "015"
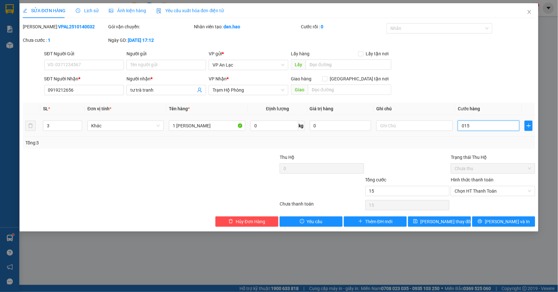
type input "150"
type input "0.150"
type input "150.000"
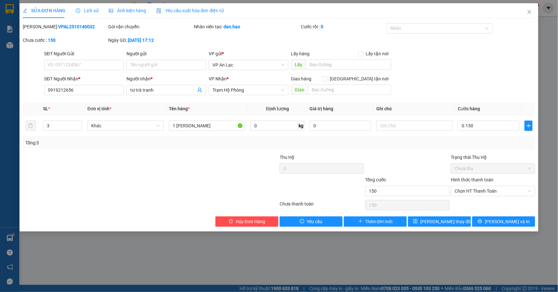
type input "150.000"
click at [556, 148] on div "SỬA ĐƠN HÀNG Lịch sử Ảnh kiện hàng Yêu cầu xuất hóa đơn điện tử Total Paid Fee …" at bounding box center [279, 146] width 558 height 292
click at [510, 224] on span "[PERSON_NAME] và In" at bounding box center [507, 221] width 45 height 7
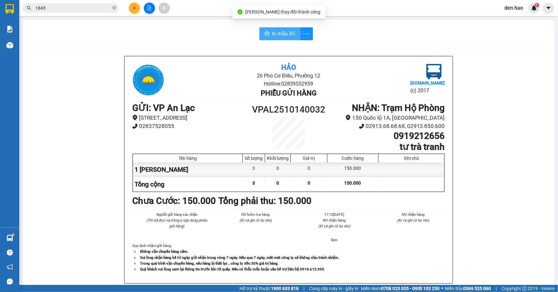
click at [274, 29] on button "In mẫu A5" at bounding box center [279, 33] width 41 height 13
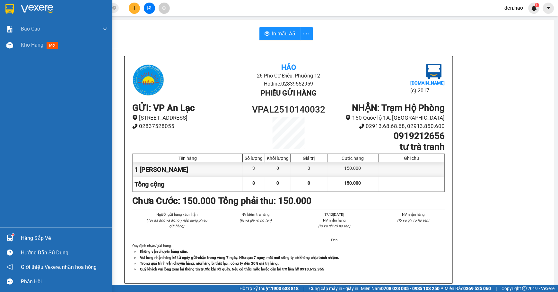
click at [12, 6] on img at bounding box center [9, 9] width 8 height 10
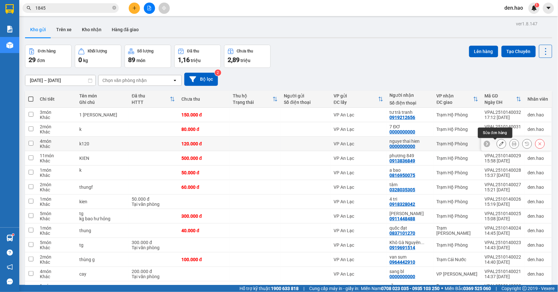
click at [499, 144] on icon at bounding box center [501, 143] width 4 height 4
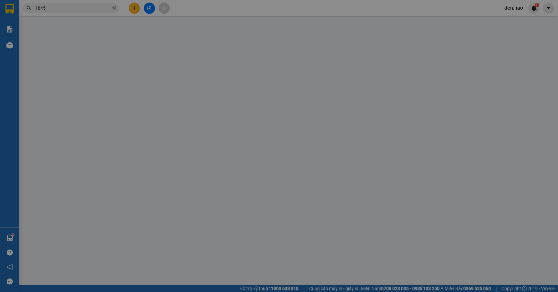
type input "0000000000"
type input "nguye thai hien"
type input "120.000"
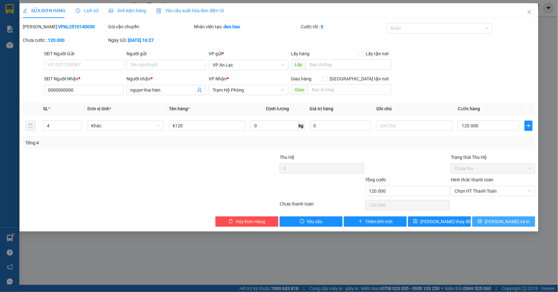
click at [505, 221] on span "[PERSON_NAME] và In" at bounding box center [507, 221] width 45 height 7
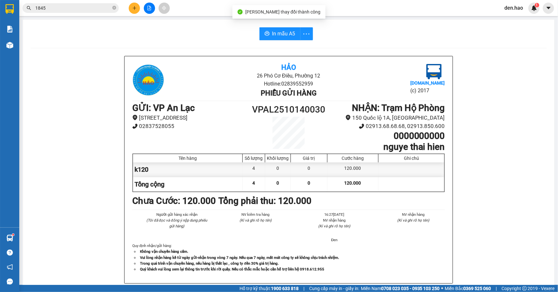
click at [274, 41] on div "In mẫu A5 Hảo 26 Phó Cơ Điều, Phường 12 Hotline: 02839552959 Phiếu gửi hàng Vex…" at bounding box center [289, 268] width 532 height 496
click at [274, 34] on span "In mẫu A5" at bounding box center [283, 34] width 23 height 8
click at [136, 8] on icon "plus" at bounding box center [134, 8] width 4 height 4
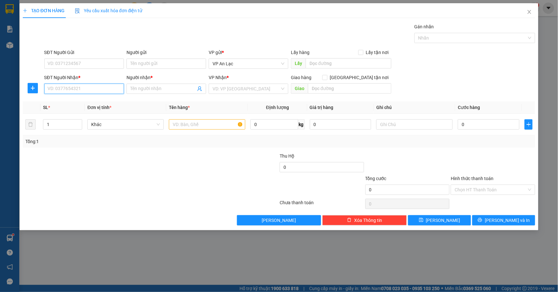
click at [102, 92] on input "SĐT Người Nhận *" at bounding box center [84, 88] width 80 height 10
click at [73, 100] on div "0917771275 - Chiếu" at bounding box center [84, 102] width 72 height 7
type input "0917771275"
type input "Chiếu"
type input "30.000"
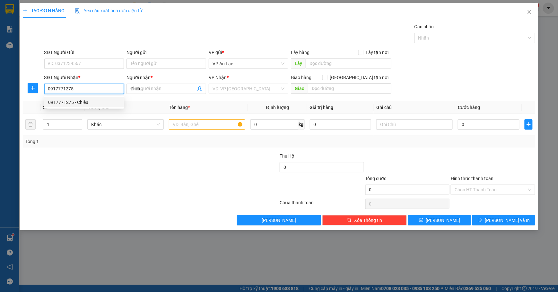
type input "30.000"
type input "0917771275"
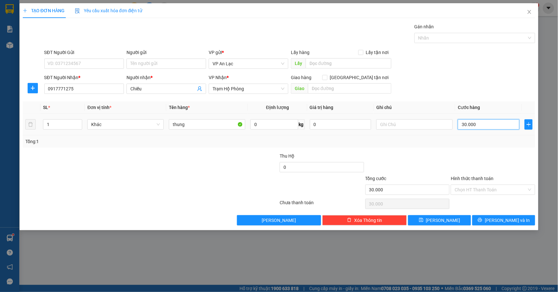
click at [497, 124] on input "30.000" at bounding box center [489, 124] width 62 height 10
type input "0"
type input "4"
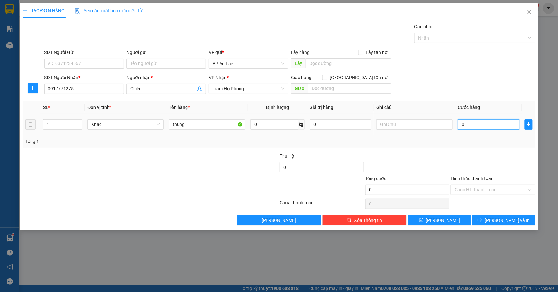
type input "4"
type input "04"
type input "40"
type input "040"
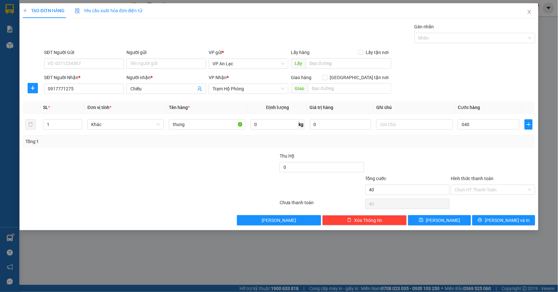
type input "40.000"
click at [528, 153] on div at bounding box center [493, 163] width 86 height 22
click at [513, 223] on span "[PERSON_NAME] và In" at bounding box center [507, 219] width 45 height 7
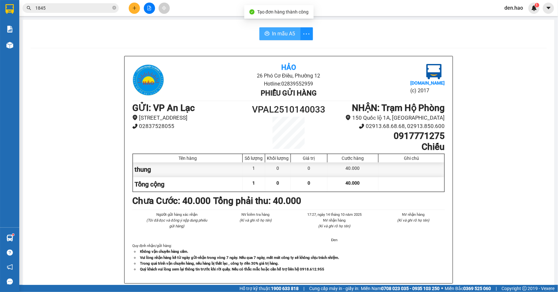
click at [277, 30] on span "In mẫu A5" at bounding box center [283, 34] width 23 height 8
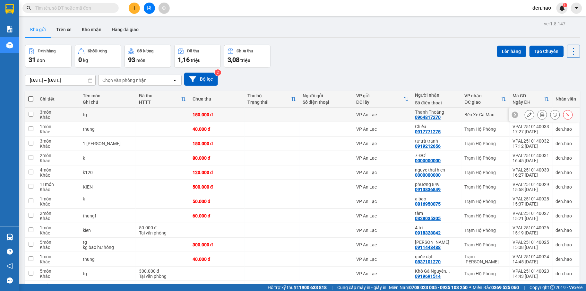
click at [540, 77] on icon at bounding box center [542, 114] width 4 height 4
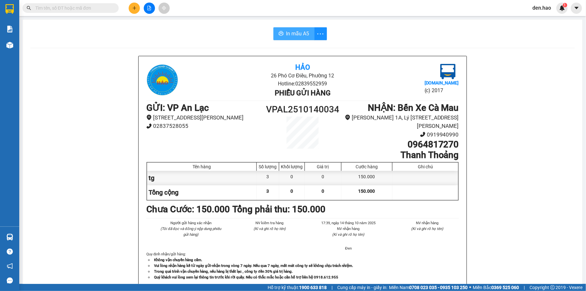
click at [284, 29] on button "In mẫu A5" at bounding box center [294, 33] width 41 height 13
click at [286, 39] on button "In mẫu A5" at bounding box center [294, 33] width 41 height 13
click at [294, 37] on span "In mẫu A5" at bounding box center [297, 34] width 23 height 8
click at [286, 29] on button "In mẫu A5" at bounding box center [294, 33] width 41 height 13
drag, startPoint x: 281, startPoint y: 31, endPoint x: 288, endPoint y: 28, distance: 7.5
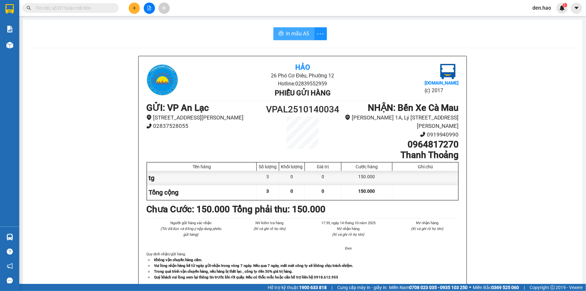
click at [282, 31] on button "In mẫu A5" at bounding box center [294, 33] width 41 height 13
click at [113, 9] on span at bounding box center [114, 7] width 4 height 7
click at [111, 8] on input "text" at bounding box center [73, 7] width 76 height 7
click at [135, 11] on button at bounding box center [134, 8] width 11 height 11
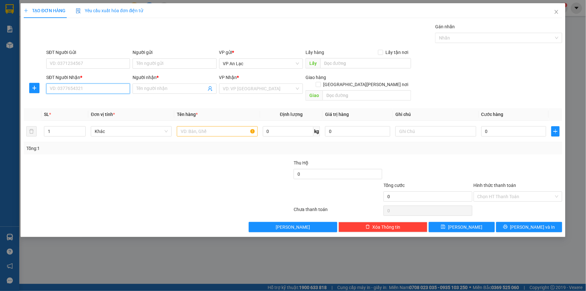
click at [118, 77] on input "SĐT Người Nhận *" at bounding box center [88, 88] width 84 height 10
type input "03923779999999"
click at [557, 12] on icon "close" at bounding box center [556, 11] width 5 height 5
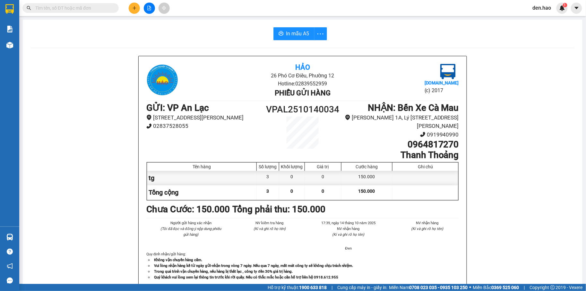
click at [532, 30] on div "In mẫu A5" at bounding box center [303, 33] width 545 height 13
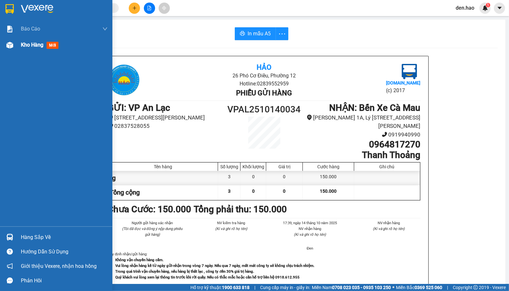
click at [30, 42] on span "Kho hàng" at bounding box center [32, 45] width 22 height 6
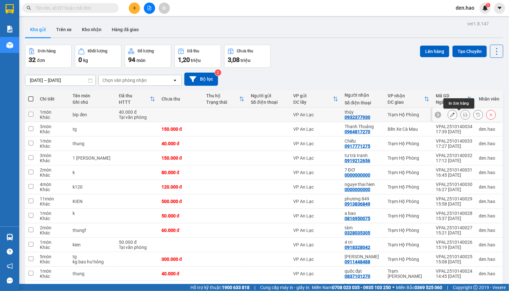
click at [461, 77] on button at bounding box center [465, 114] width 9 height 11
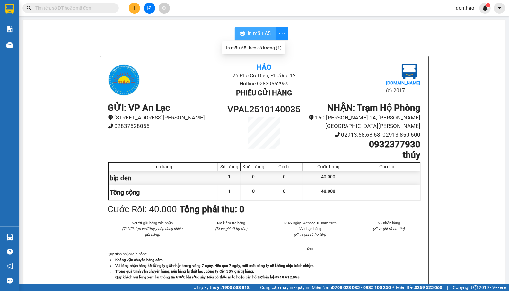
click at [270, 32] on button "In mẫu A5" at bounding box center [255, 33] width 41 height 13
